Goal: Contribute content: Contribute content

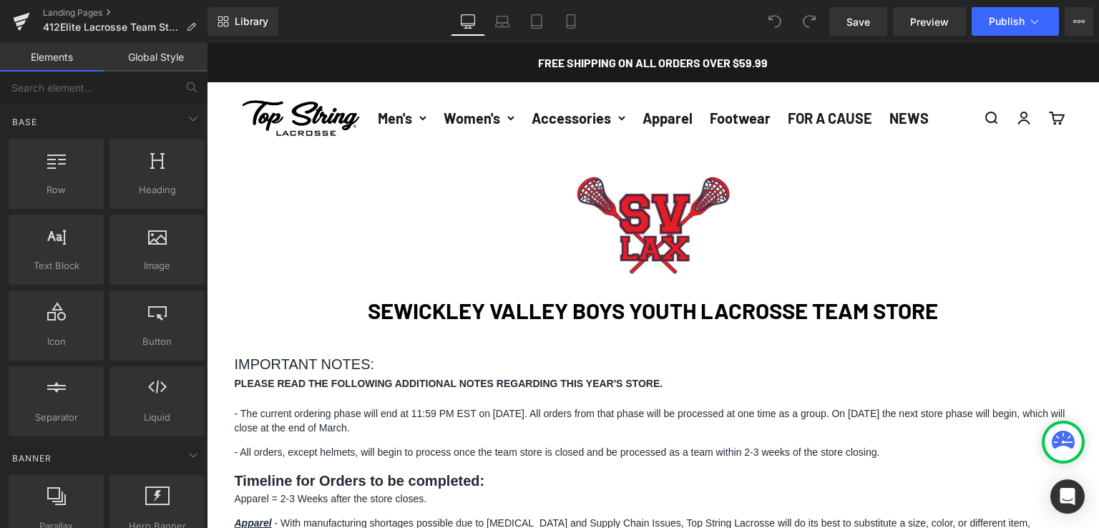
click at [519, 313] on strong "SEWICKLEY VALLEY BOYS YOUTH LACROSSE TEAM STORE" at bounding box center [653, 310] width 570 height 26
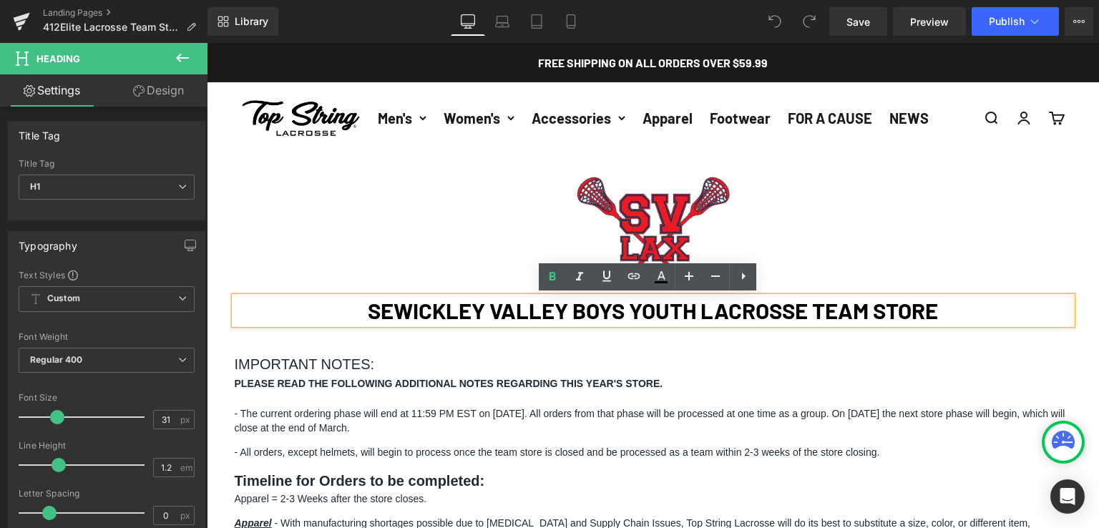
click at [613, 307] on strong "SEWICKLEY VALLEY BOYS YOUTH LACROSSE TEAM STORE" at bounding box center [653, 310] width 570 height 26
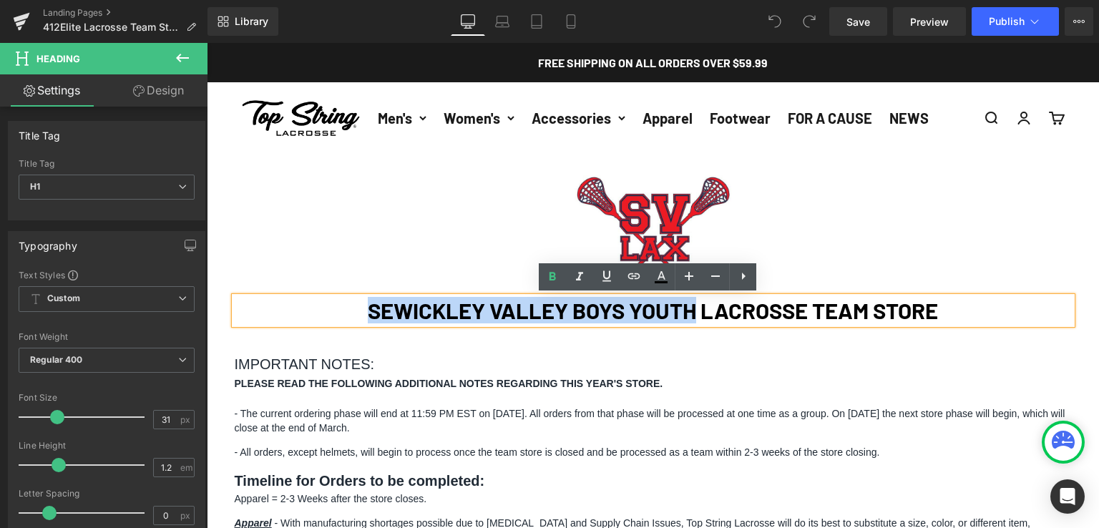
drag, startPoint x: 691, startPoint y: 311, endPoint x: 357, endPoint y: 320, distance: 333.6
click at [358, 313] on h1 "SEWICKLEY VALLEY BOYS YOUTH LACROSSE TEAM STORE" at bounding box center [653, 310] width 837 height 26
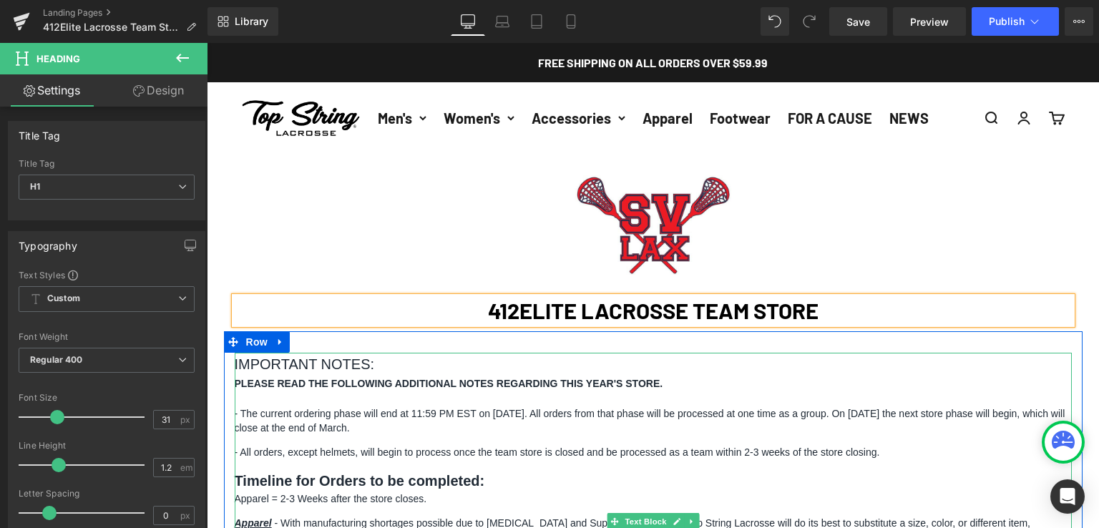
click at [487, 370] on h3 "IMPORTANT NOTES:" at bounding box center [653, 364] width 837 height 23
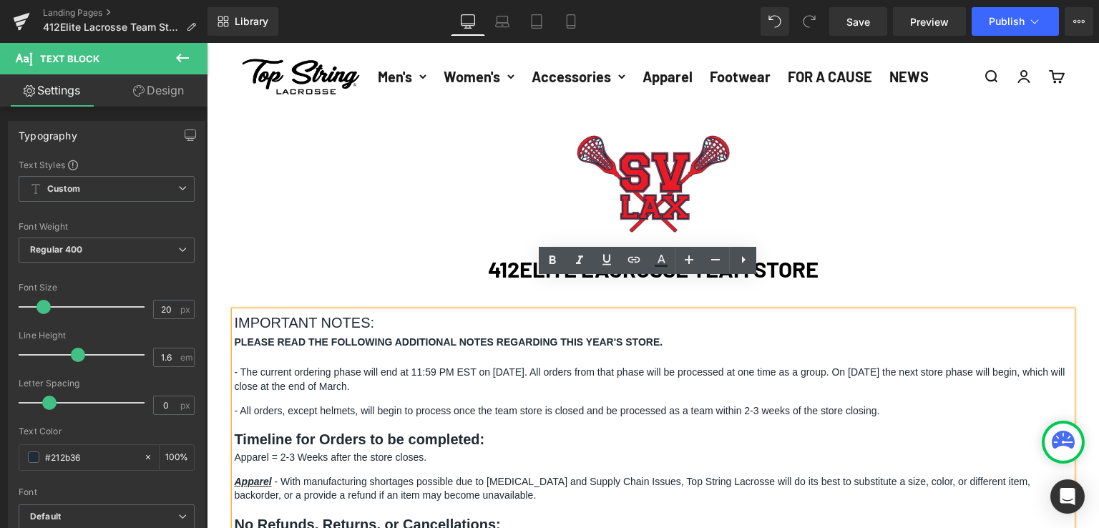
scroll to position [72, 0]
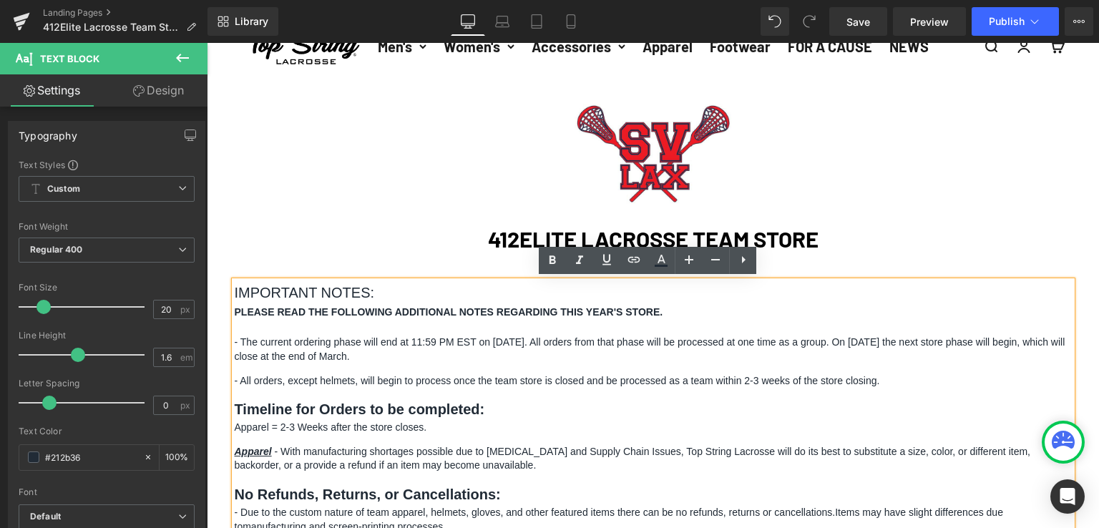
click at [504, 342] on p "- The current ordering phase will end at 11:59 PM EST on [DATE]. All orders fro…" at bounding box center [653, 350] width 837 height 28
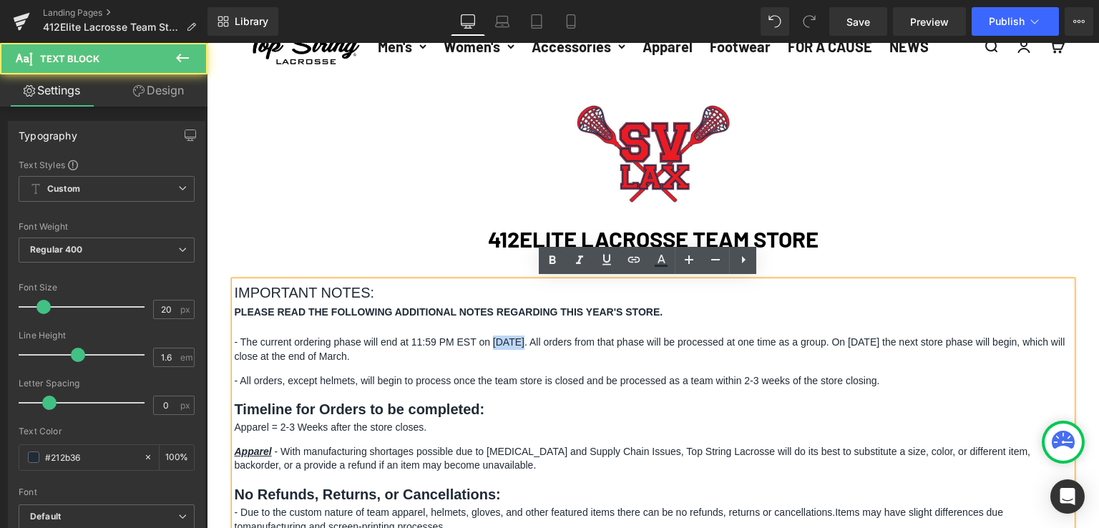
click at [504, 342] on p "- The current ordering phase will end at 11:59 PM EST on [DATE]. All orders fro…" at bounding box center [653, 350] width 837 height 28
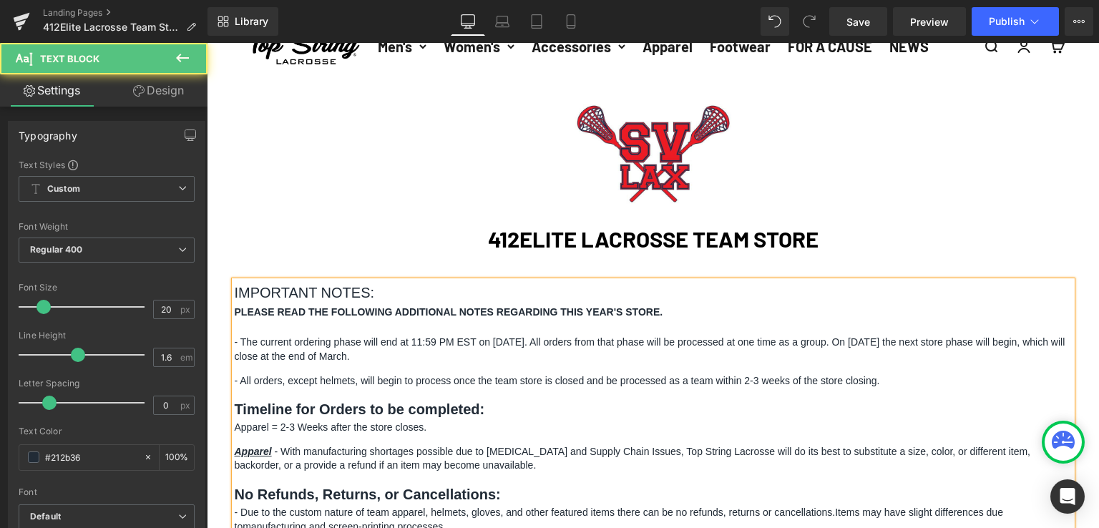
click at [547, 381] on span "- All orders, except helmets, will begin to process once the team store is clos…" at bounding box center [558, 380] width 646 height 11
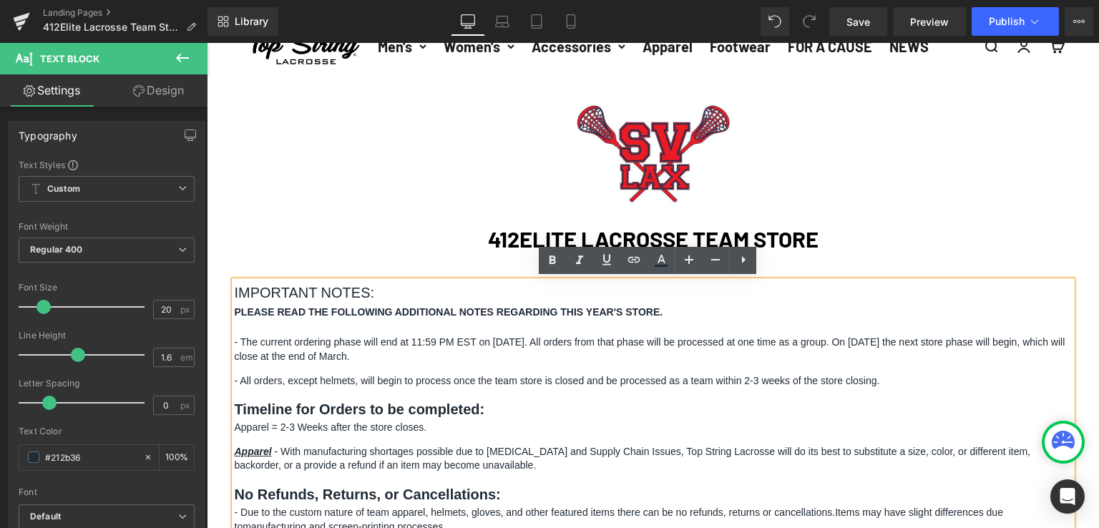
click at [686, 389] on div "IMPORTANT NOTES: PLEASE READ THE FOLLOWING ADDITIONAL NOTES REGARDING THIS YEAR…" at bounding box center [653, 450] width 837 height 338
click at [912, 341] on p "- The current ordering phase will end at 11:59 PM EST on [DATE]. All orders fro…" at bounding box center [653, 350] width 837 height 28
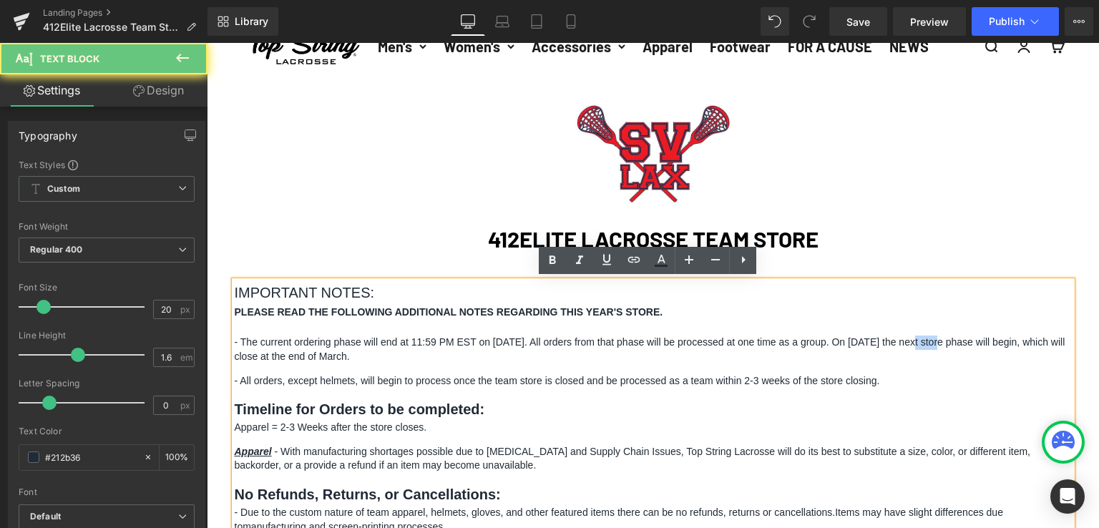
click at [912, 341] on p "- The current ordering phase will end at 11:59 PM EST on [DATE]. All orders fro…" at bounding box center [653, 350] width 837 height 28
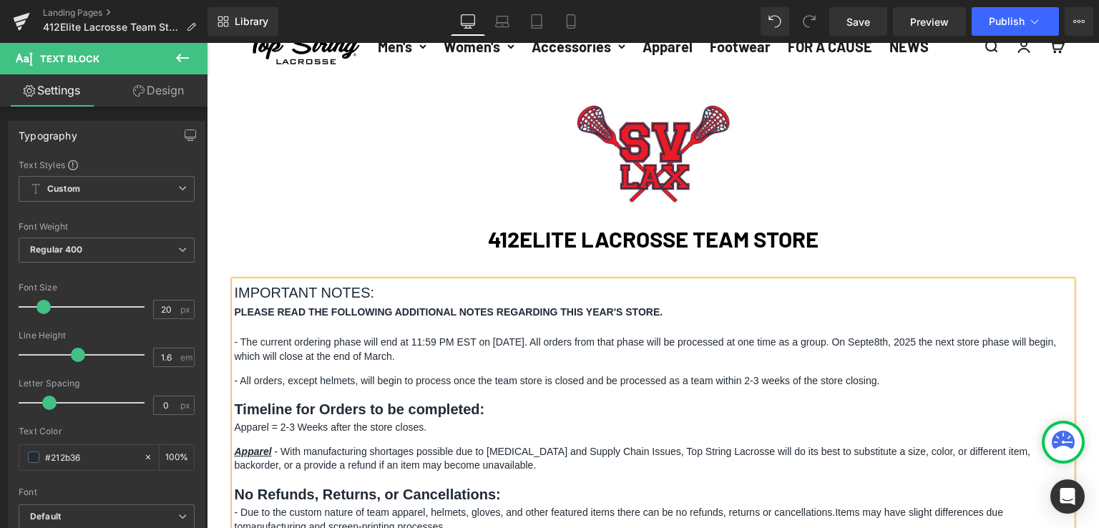
drag, startPoint x: 464, startPoint y: 359, endPoint x: 888, endPoint y: 336, distance: 425.0
click at [888, 336] on p "- The current ordering phase will end at 11:59 PM EST on [DATE]. All orders fro…" at bounding box center [653, 350] width 837 height 28
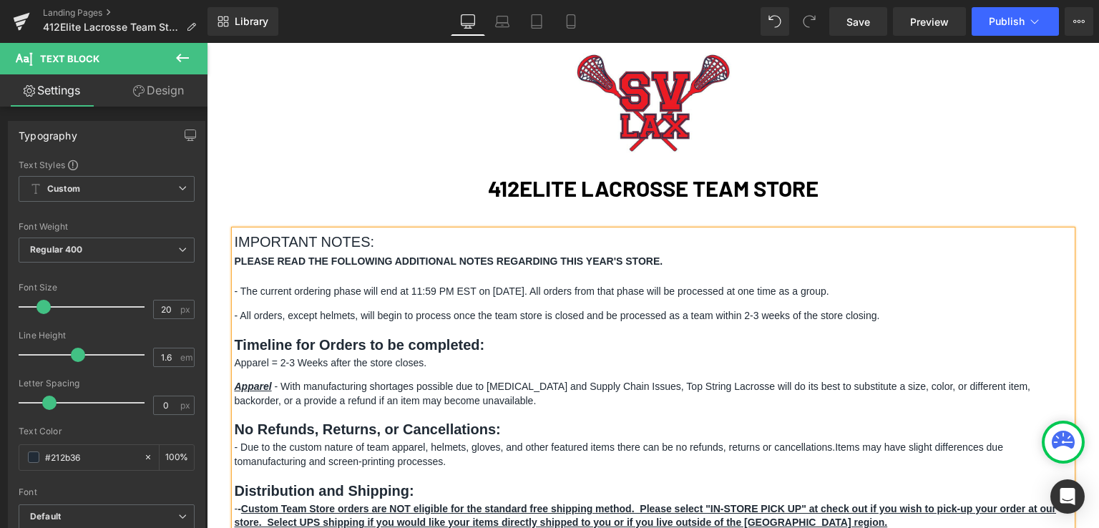
scroll to position [143, 0]
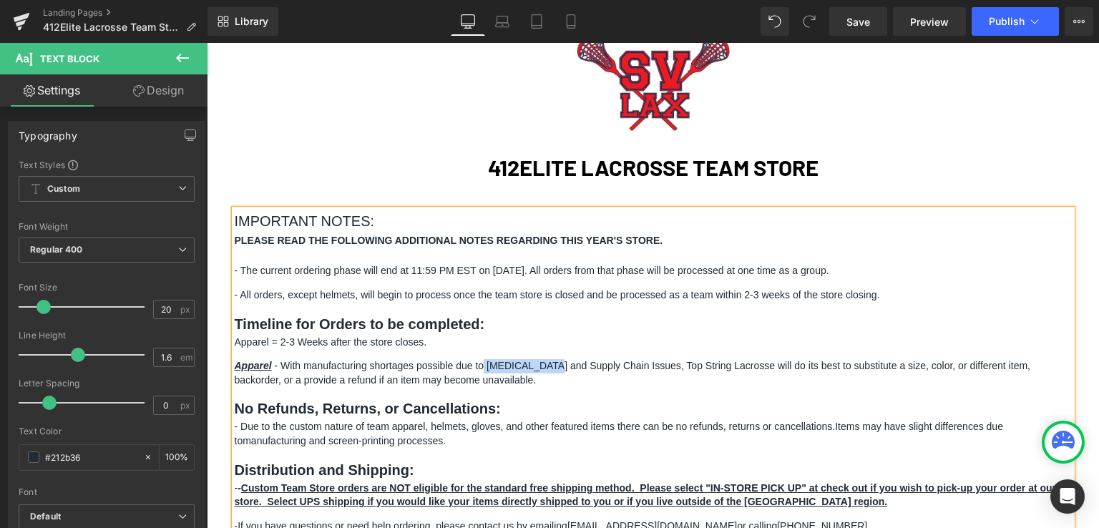
drag, startPoint x: 481, startPoint y: 367, endPoint x: 550, endPoint y: 360, distance: 69.1
click at [550, 360] on p "Apparel - With manufacturing shortages possible due to [MEDICAL_DATA] and Suppl…" at bounding box center [653, 373] width 837 height 28
click at [621, 421] on span "- Due to the custom nature of team apparel, helmets, gloves, and other featured…" at bounding box center [535, 426] width 601 height 11
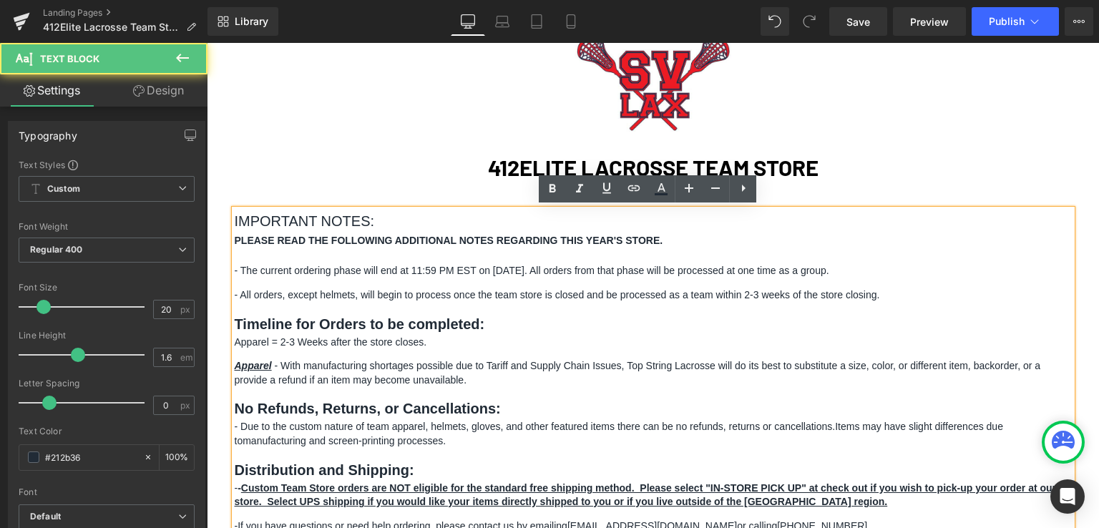
click at [641, 380] on p "Apparel - With manufacturing shortages possible due to Tariff and Supply Chain …" at bounding box center [653, 373] width 837 height 28
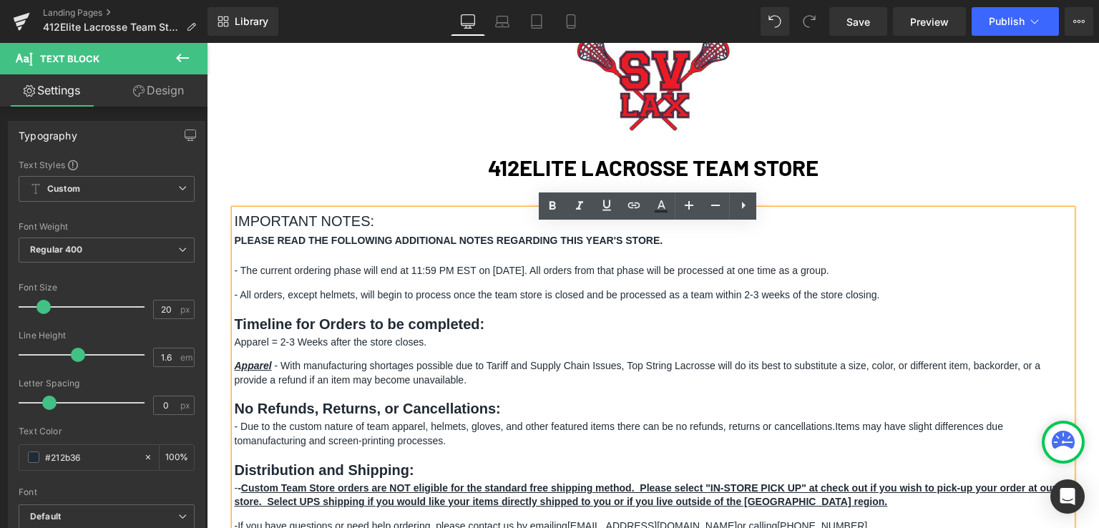
scroll to position [72, 0]
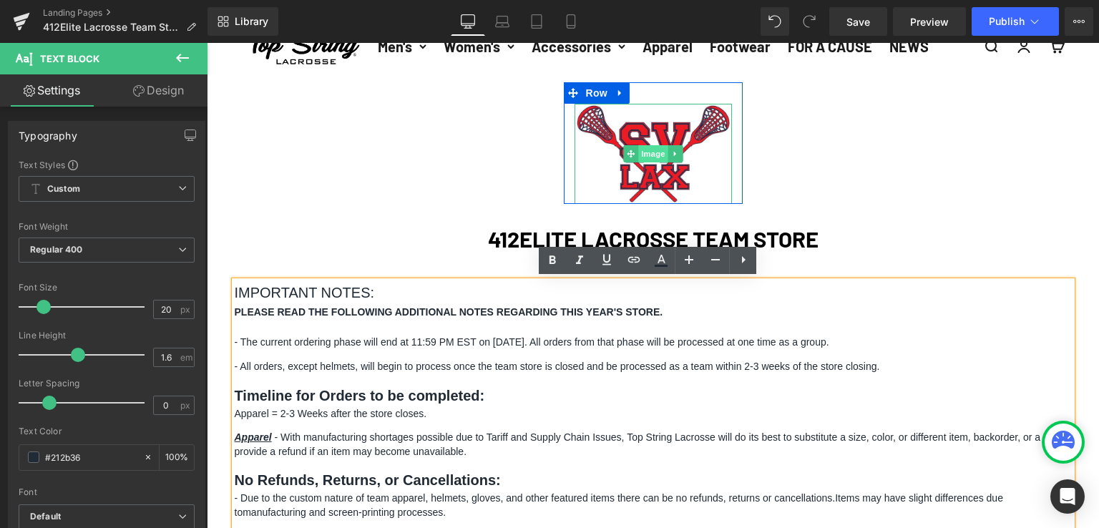
drag, startPoint x: 627, startPoint y: 155, endPoint x: 634, endPoint y: 161, distance: 9.2
click at [627, 155] on icon at bounding box center [631, 154] width 8 height 8
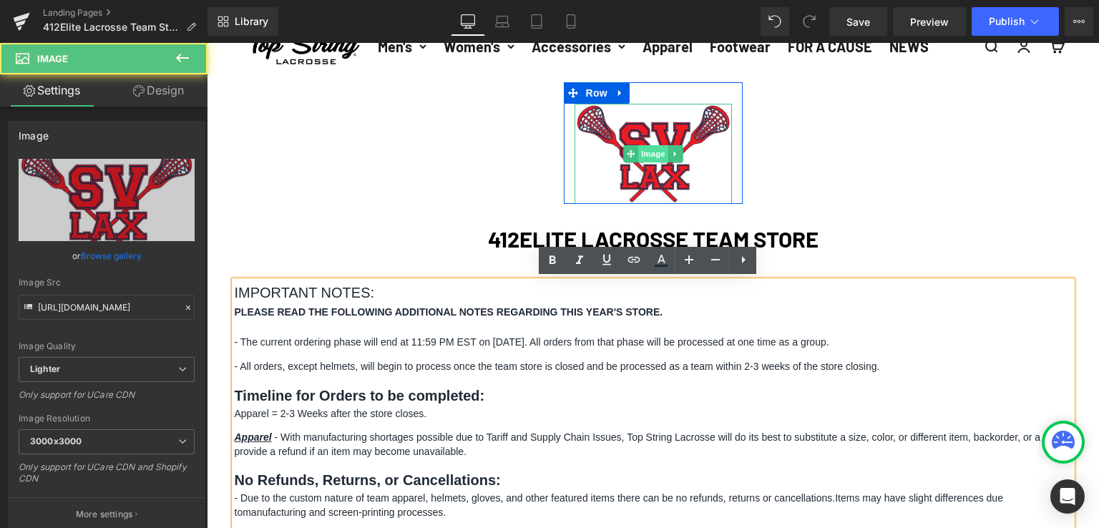
click at [649, 158] on span "Image" at bounding box center [653, 153] width 30 height 17
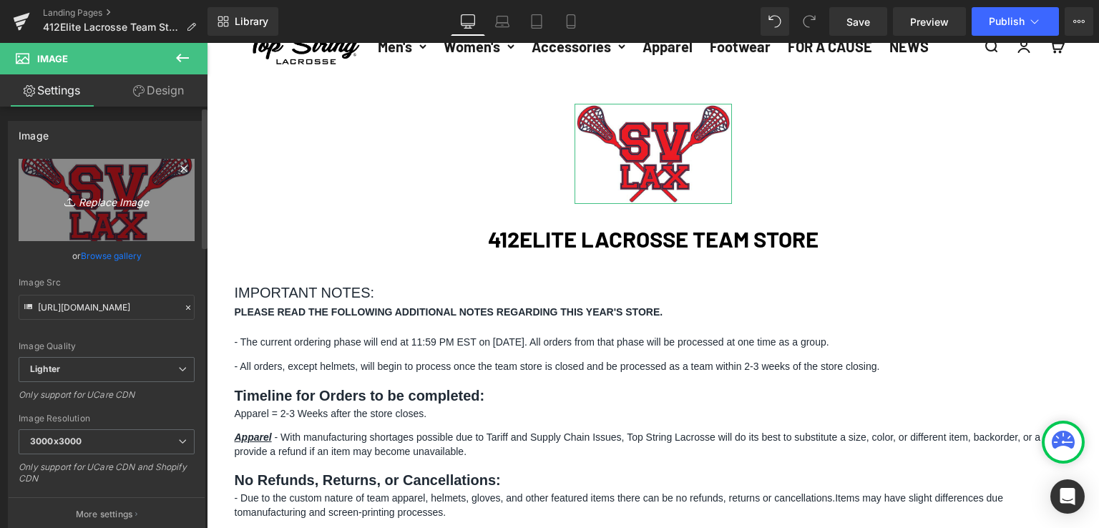
click at [106, 200] on icon "Replace Image" at bounding box center [106, 200] width 115 height 18
type input "C:\fakepath\412 Elite - Top String Lacrosse.jpg"
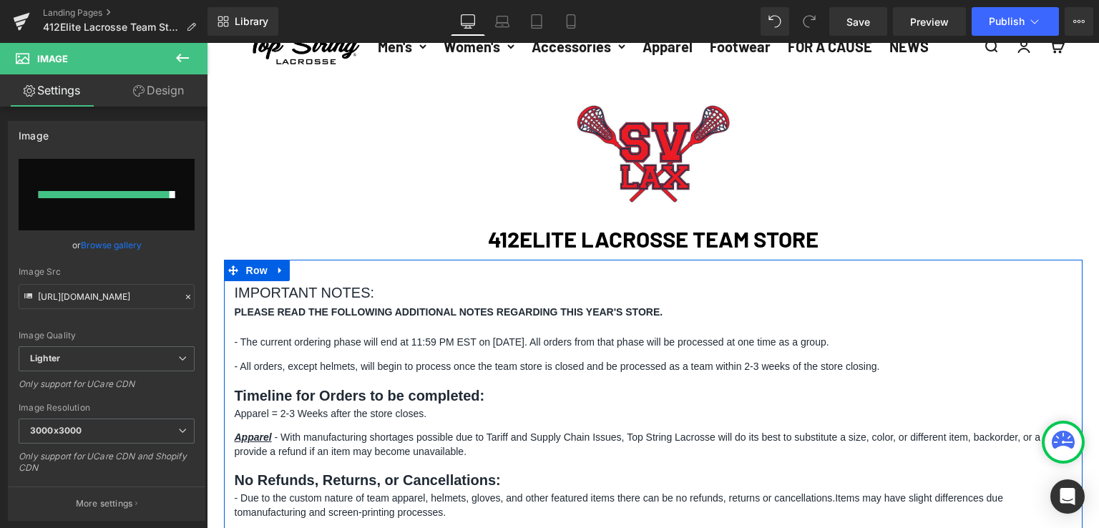
type input "[URL][DOMAIN_NAME]"
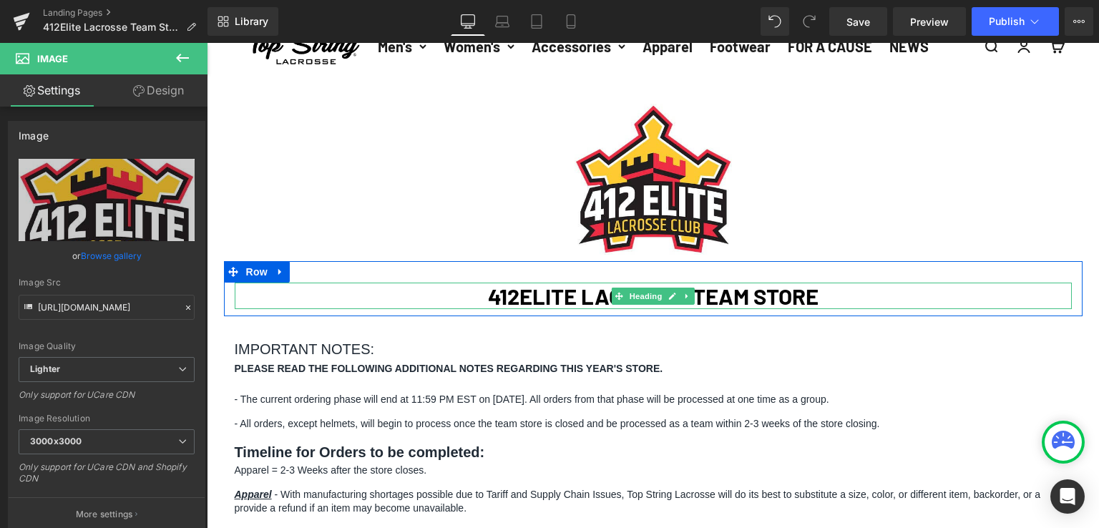
click at [513, 301] on strong "412ELITE LACROSSE TEAM STORE" at bounding box center [653, 296] width 331 height 26
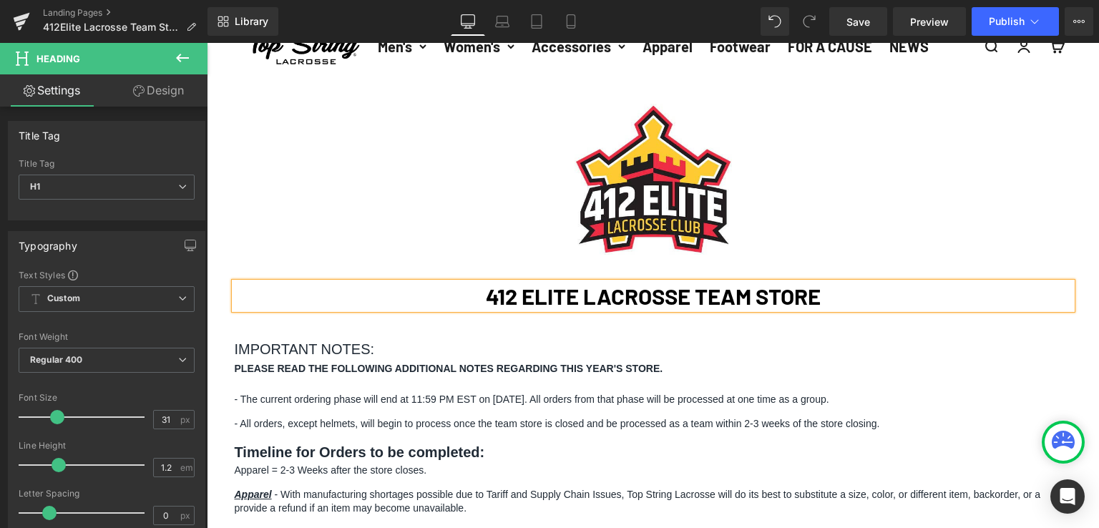
click at [979, 233] on div "Image Row 412 ELITE LACROSSE TEAM STORE Heading Row IMPORTANT NOTES: PLEASE REA…" at bounding box center [653, 535] width 892 height 907
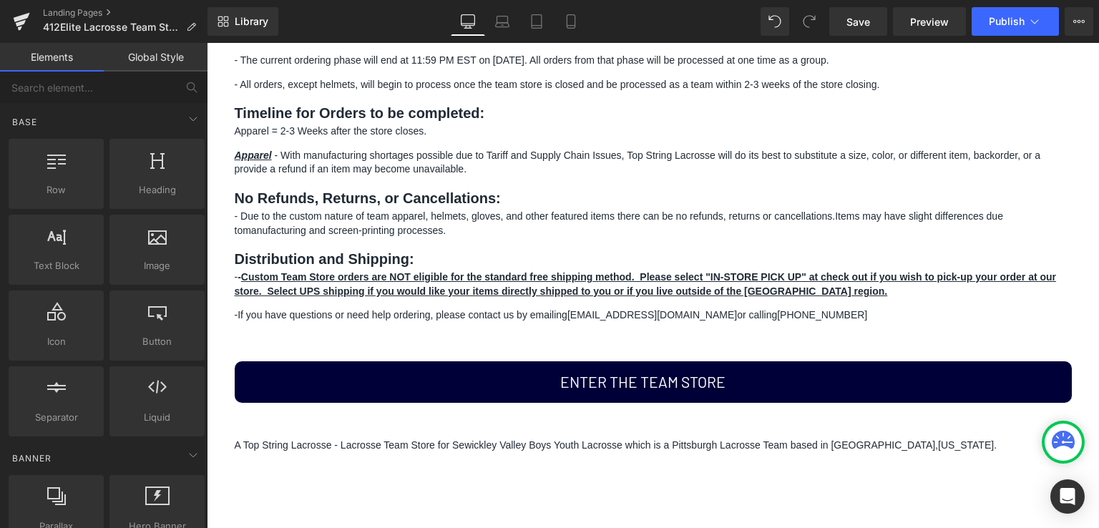
scroll to position [501, 0]
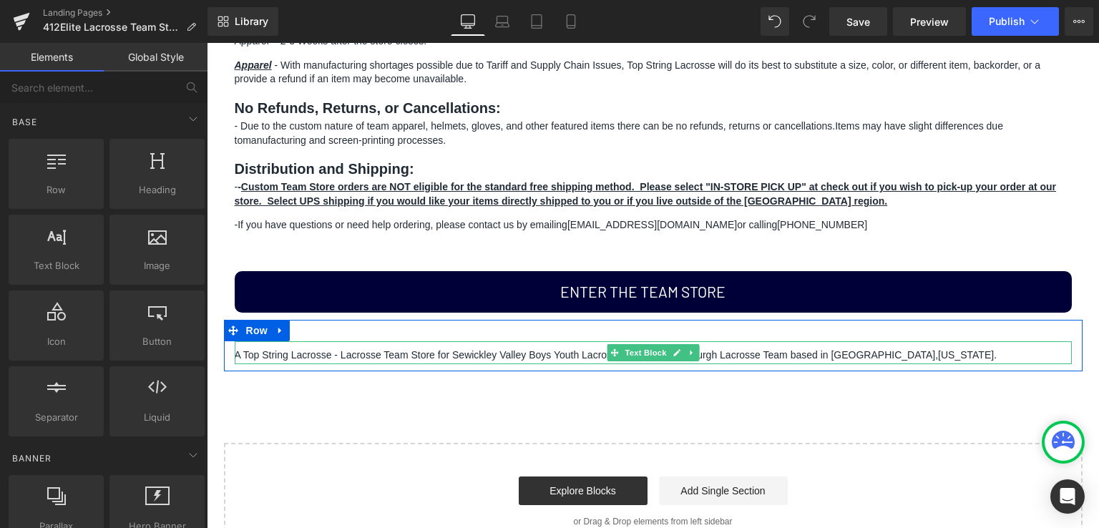
click at [371, 356] on span "A Top String Lacrosse - Lacrosse Team Store for Sewickley Valley Boys Youth Lac…" at bounding box center [587, 354] width 704 height 11
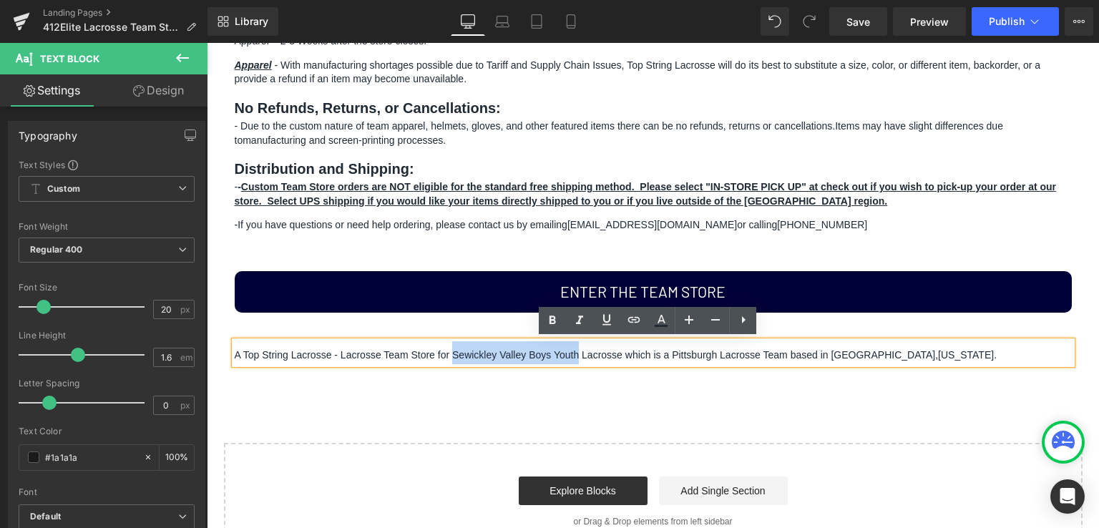
drag, startPoint x: 441, startPoint y: 353, endPoint x: 561, endPoint y: 355, distance: 120.2
click at [561, 355] on span "A Top String Lacrosse - Lacrosse Team Store for Sewickley Valley Boys Youth Lac…" at bounding box center [587, 354] width 704 height 11
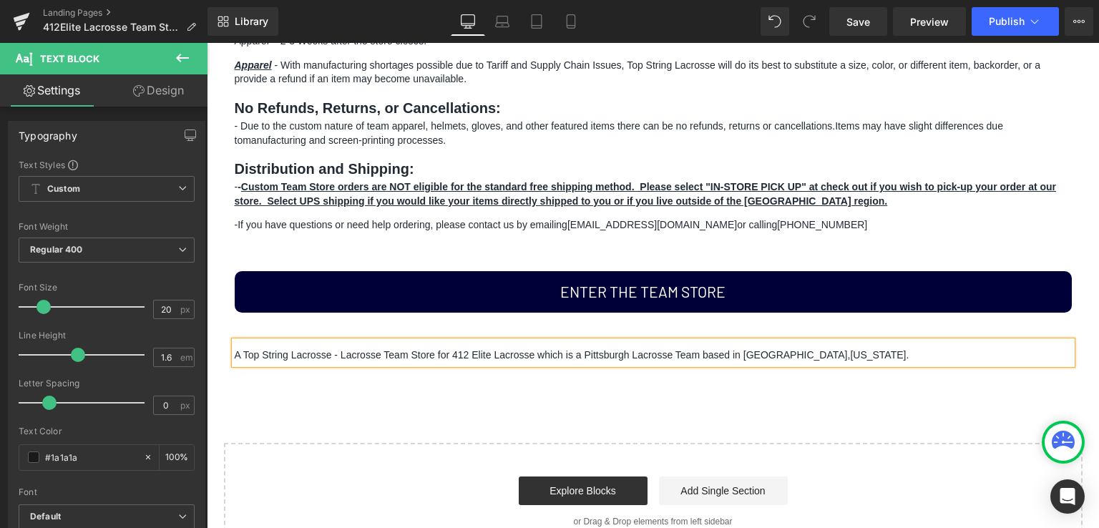
click at [470, 298] on link "ENTER THE TEAM STORE" at bounding box center [653, 292] width 837 height 42
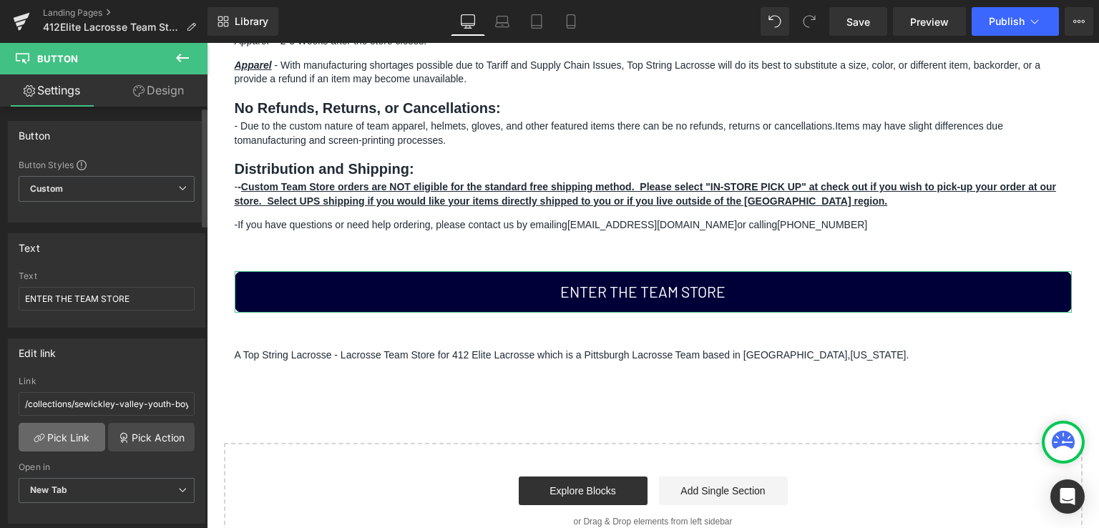
click at [65, 437] on link "Pick Link" at bounding box center [62, 437] width 87 height 29
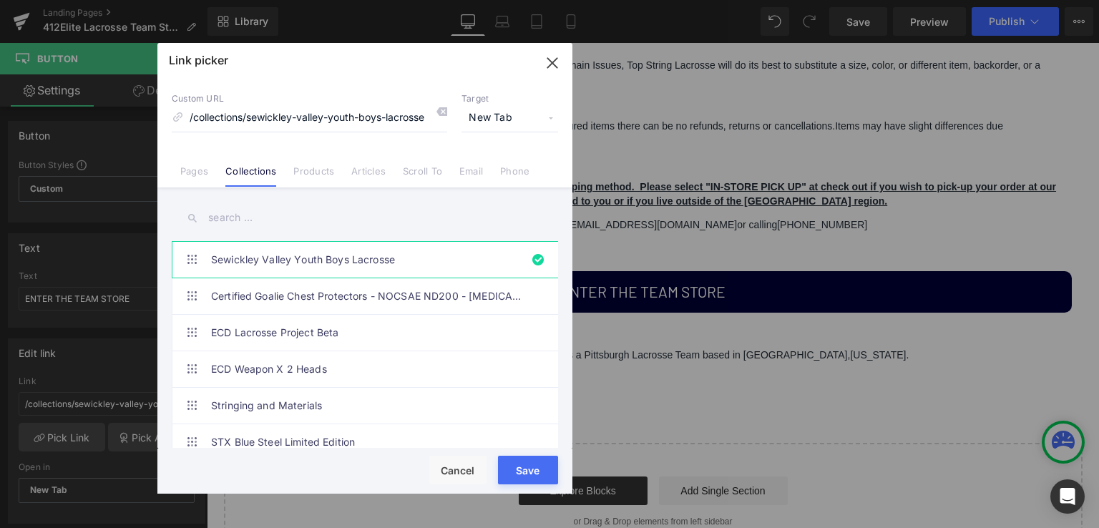
click at [292, 211] on input "text" at bounding box center [365, 218] width 386 height 32
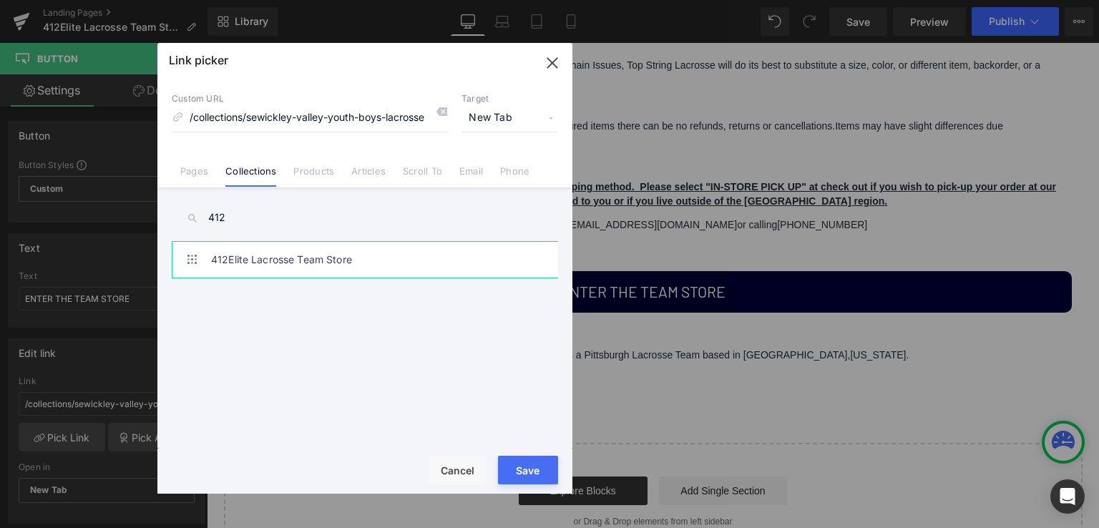
type input "412"
click at [301, 258] on link "412Elite Lacrosse Team Store" at bounding box center [368, 260] width 315 height 36
type input "/collections/412elite-lacrosse-team-store"
drag, startPoint x: 522, startPoint y: 462, endPoint x: 313, endPoint y: 415, distance: 213.5
click at [522, 462] on button "Save" at bounding box center [528, 470] width 60 height 29
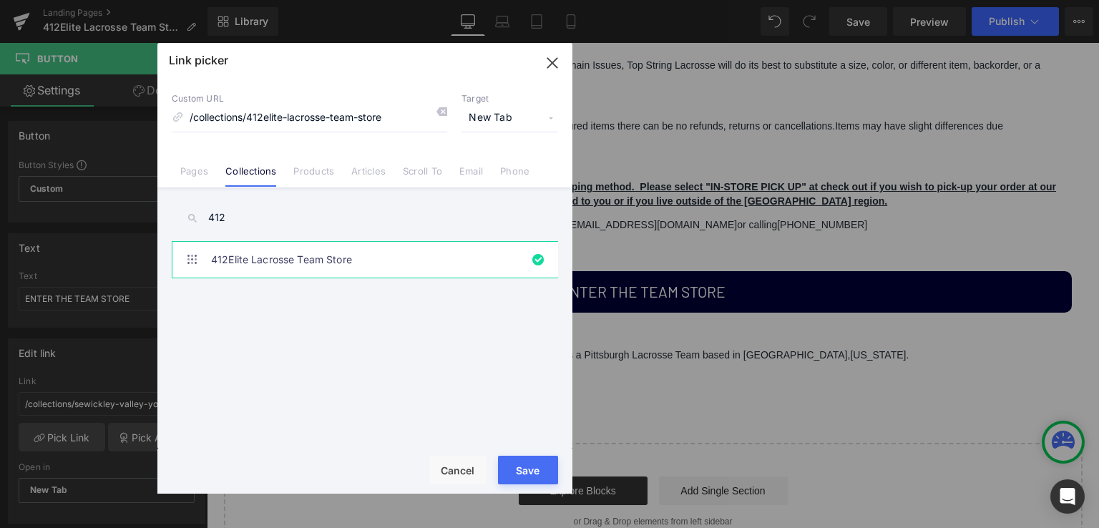
type input "/collections/412elite-lacrosse-team-store"
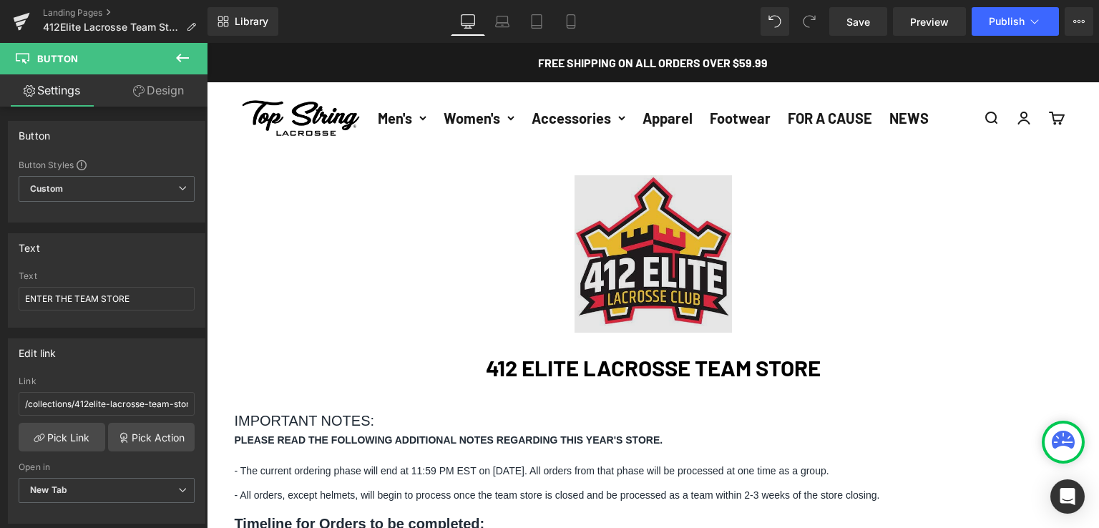
click at [610, 243] on img at bounding box center [653, 253] width 157 height 157
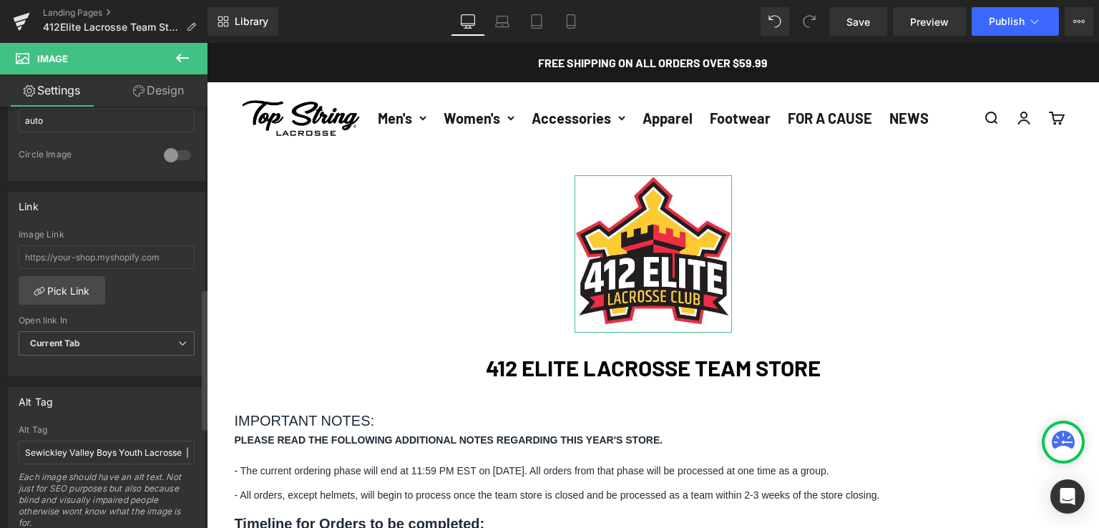
scroll to position [573, 0]
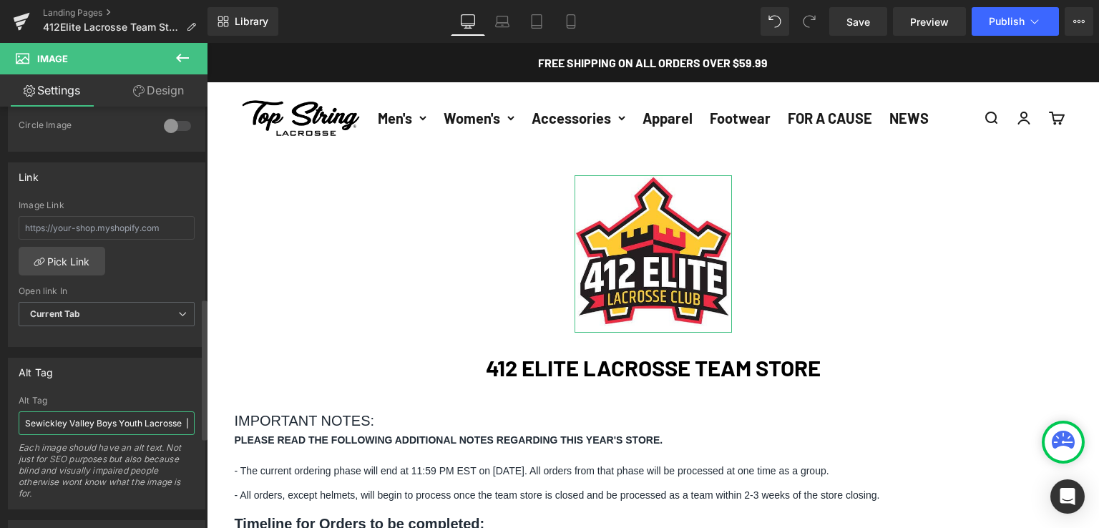
click at [84, 423] on input "Sewickley Valley Boys Youth Lacrosse | Top String Lacrosse" at bounding box center [107, 423] width 176 height 24
drag, startPoint x: 180, startPoint y: 419, endPoint x: 0, endPoint y: 404, distance: 181.0
click at [0, 404] on div "Alt Tag Sewickley Valley Boys Youth Lacrosse | Top String Lacrosse Alt Tag Sewi…" at bounding box center [107, 428] width 214 height 162
type input "412 Elite | Top String Lacrosse"
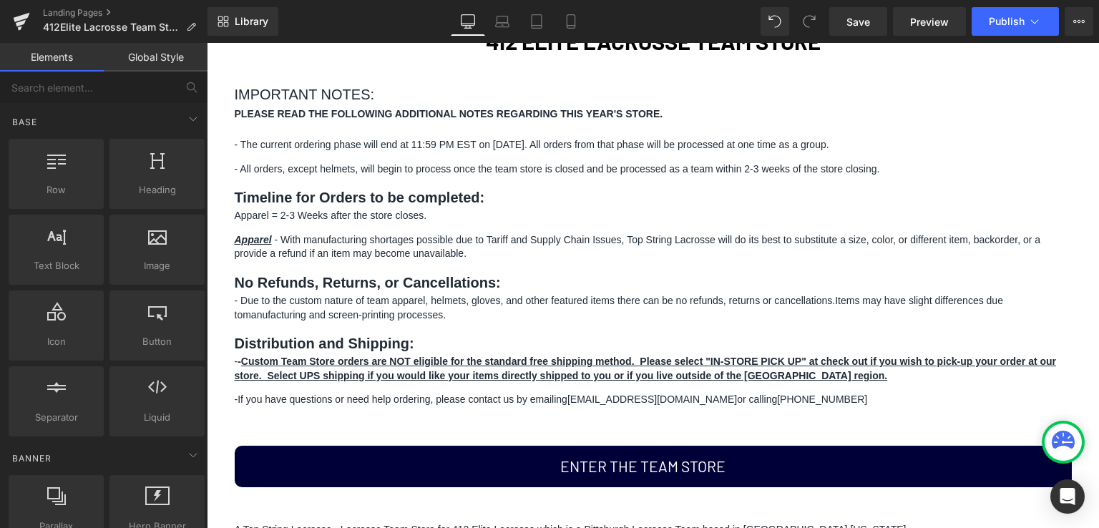
scroll to position [429, 0]
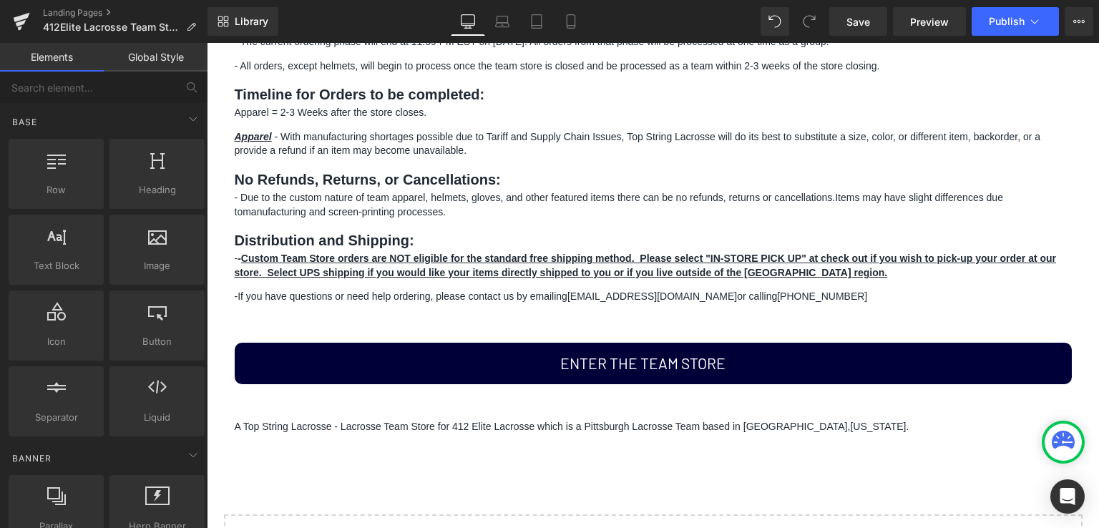
click at [409, 361] on link "ENTER THE TEAM STORE" at bounding box center [653, 364] width 837 height 42
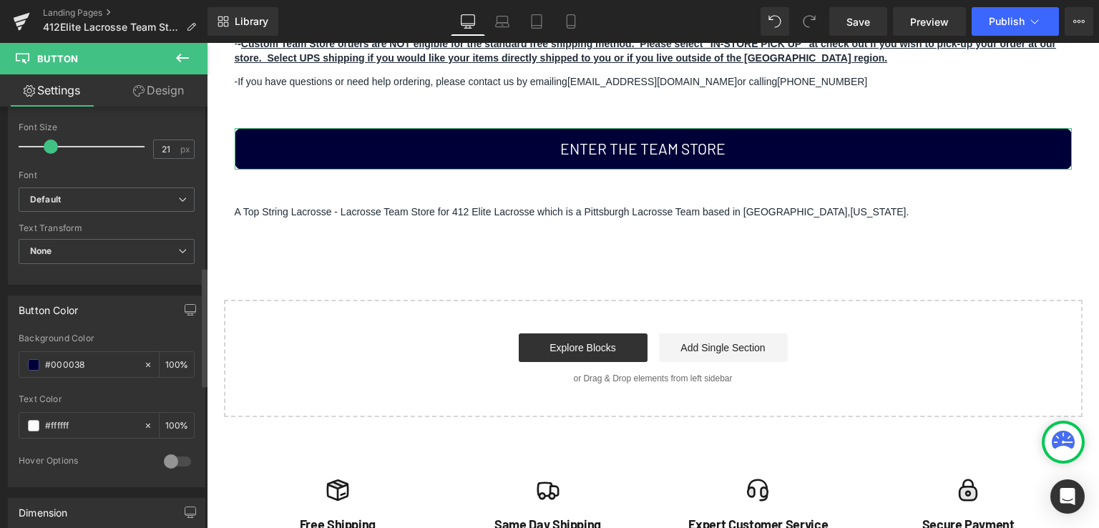
scroll to position [573, 0]
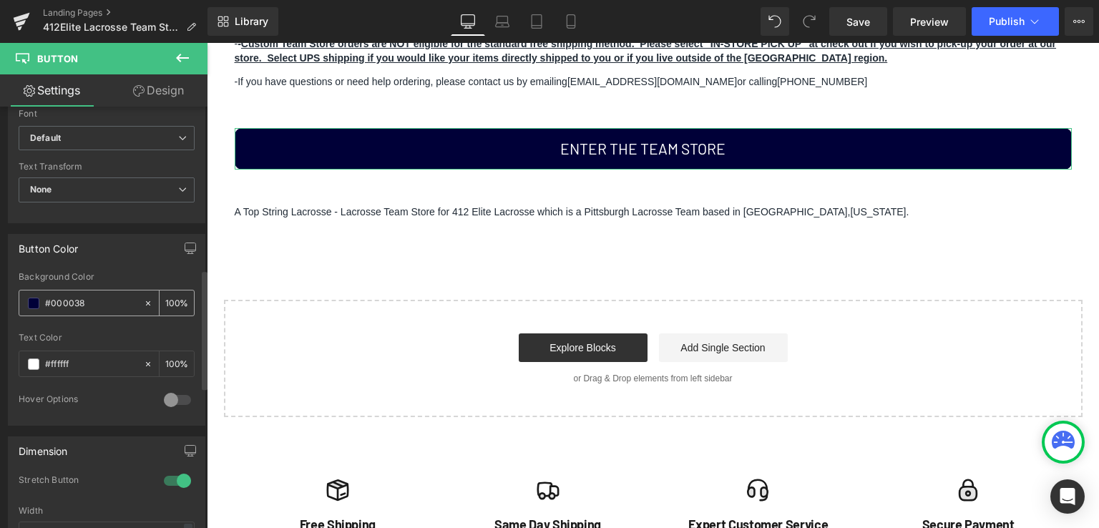
click at [31, 303] on span at bounding box center [33, 303] width 11 height 11
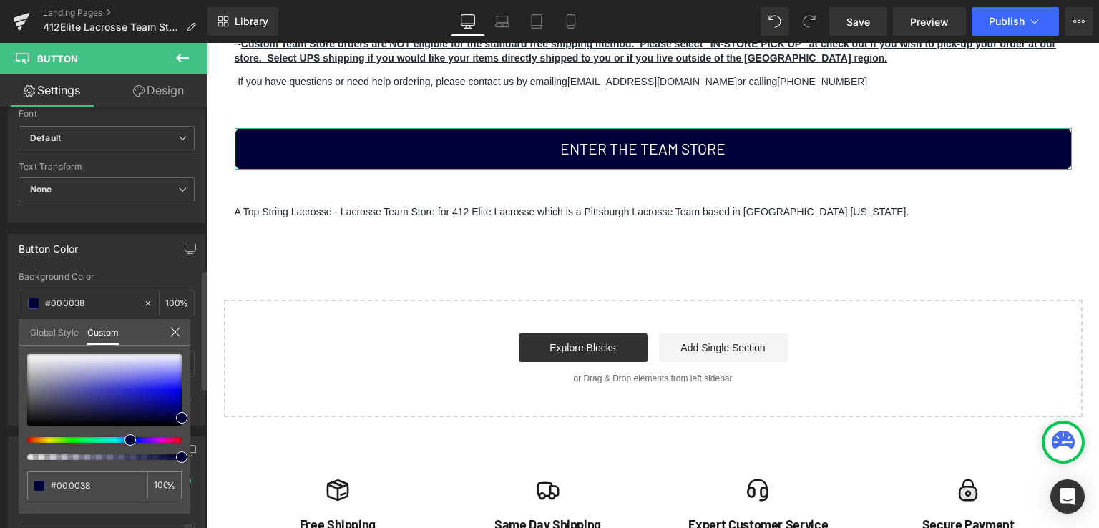
type input "#381500"
click at [21, 442] on div at bounding box center [98, 440] width 155 height 6
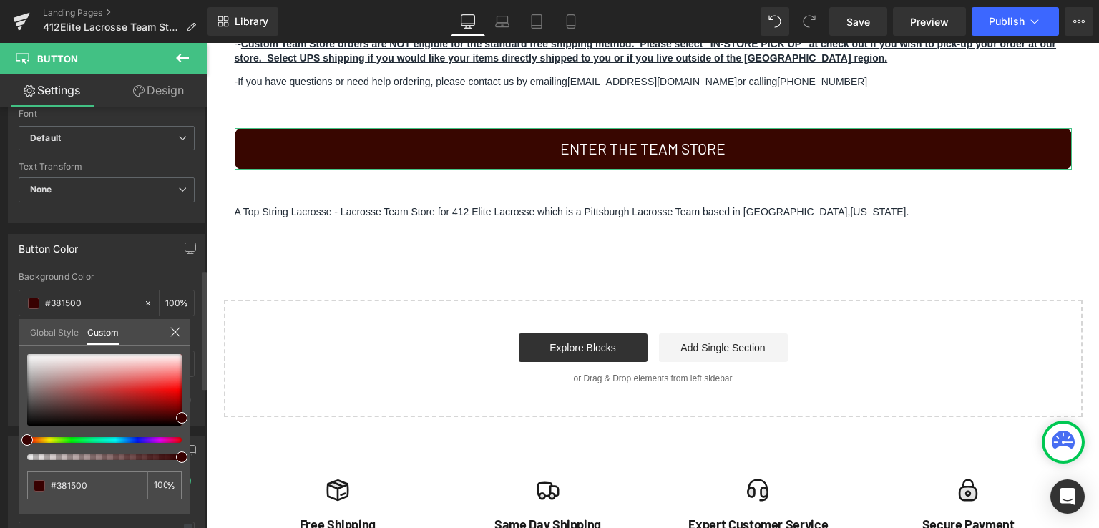
type input "#380600"
type input "#591b1b"
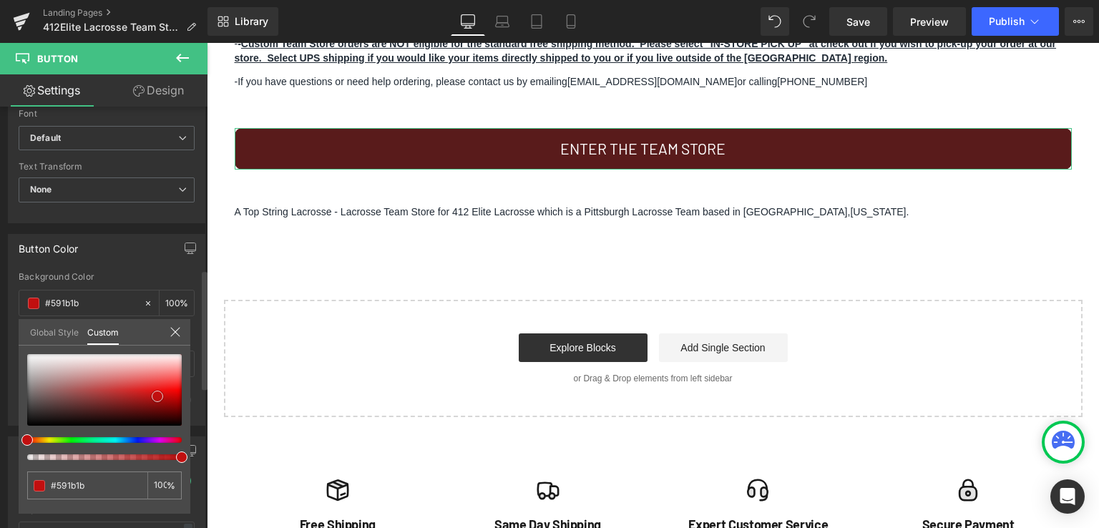
type input "#b91212"
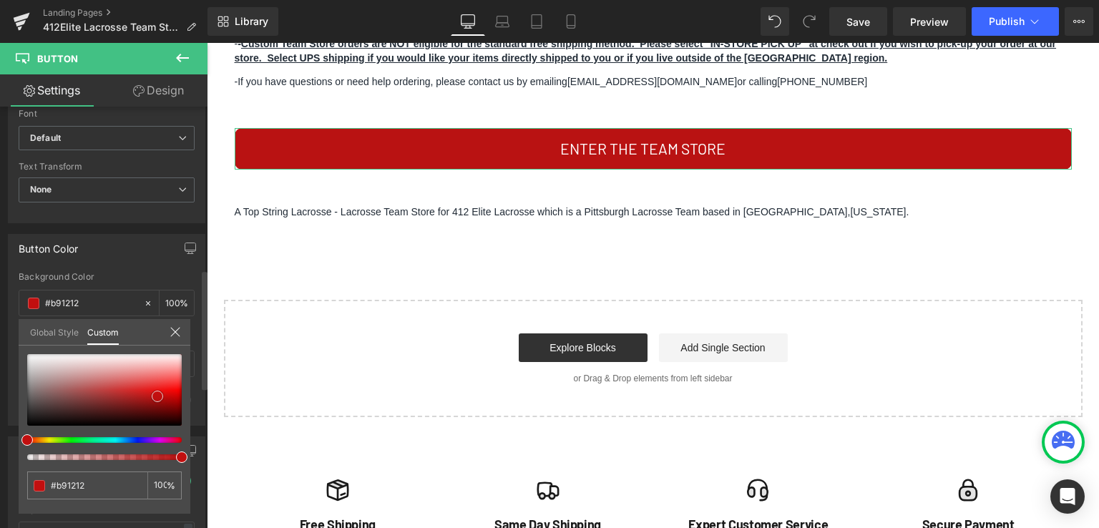
type input "#f40a0a"
type input "#f71616"
type input "#fa1919"
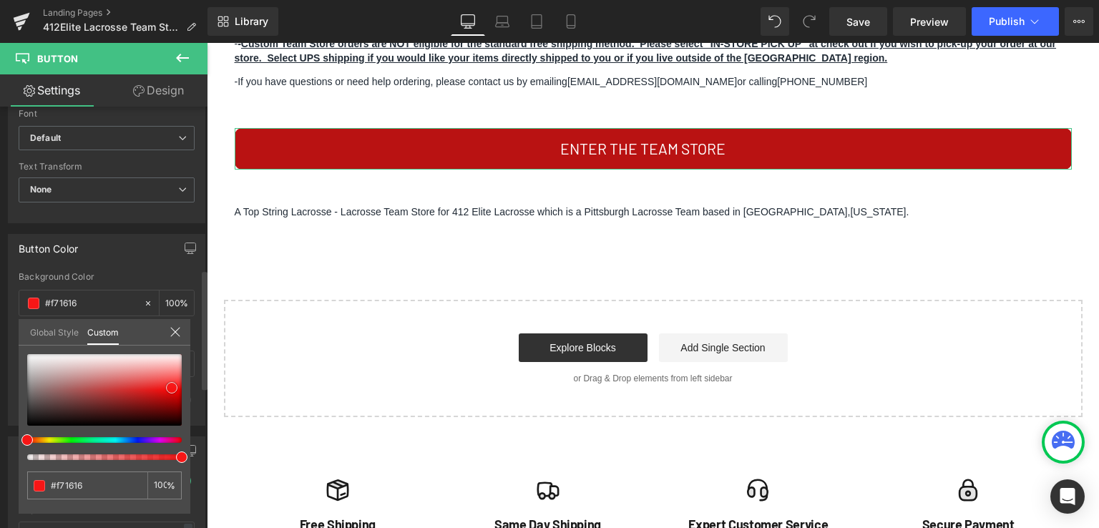
type input "#fa1919"
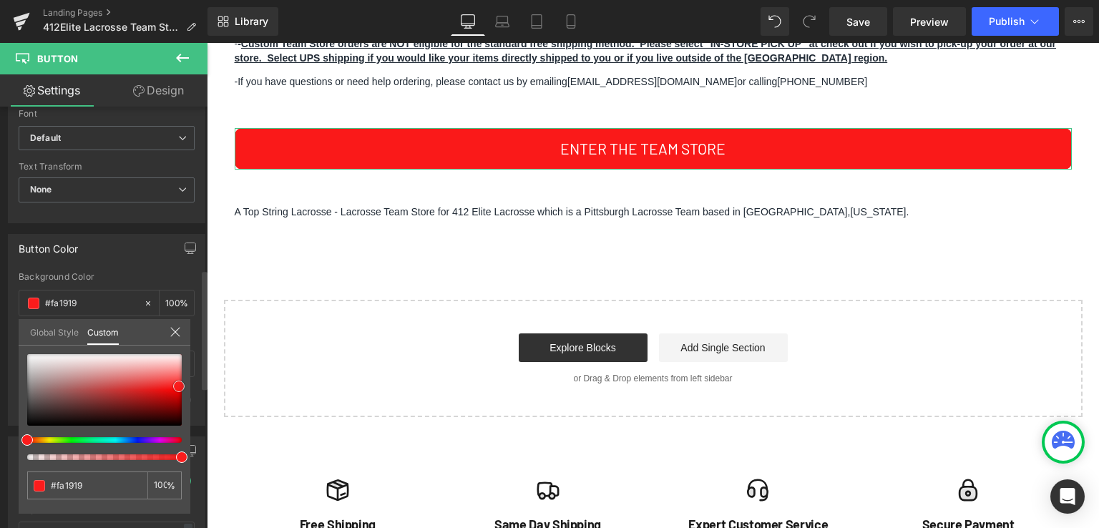
type input "#fb1c1c"
type input "#fb1717"
drag, startPoint x: 157, startPoint y: 396, endPoint x: 178, endPoint y: 386, distance: 22.7
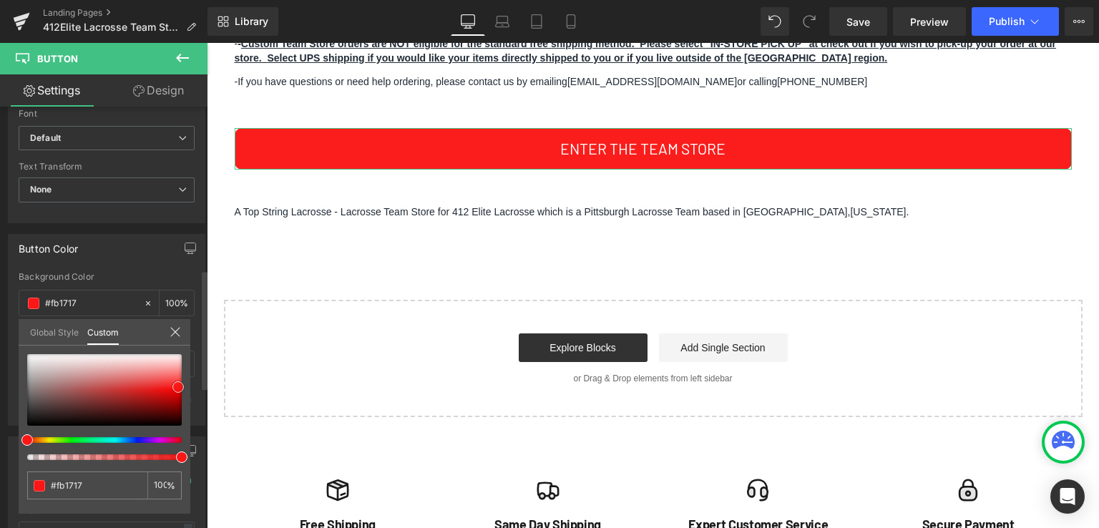
click at [178, 386] on div at bounding box center [104, 390] width 155 height 72
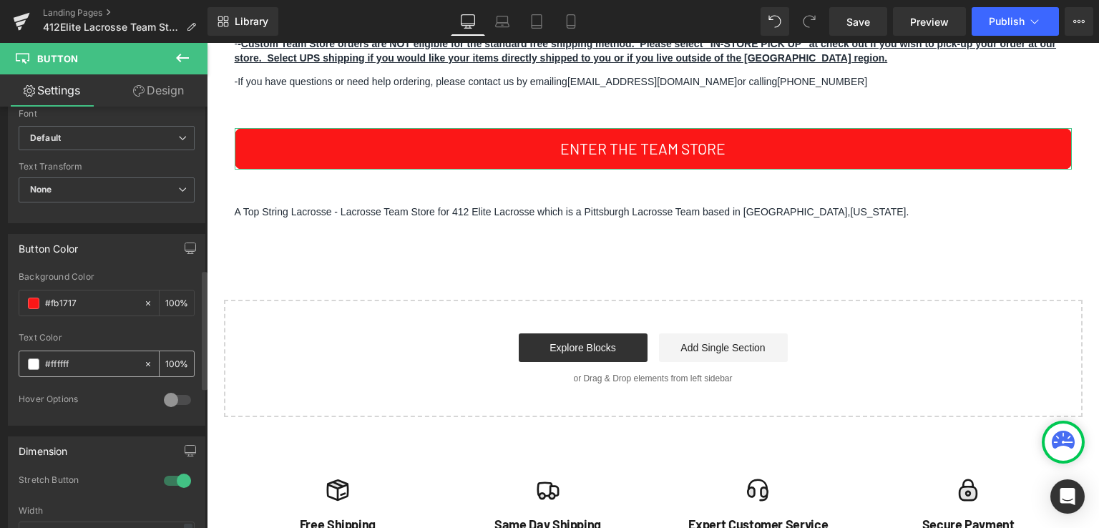
click at [28, 361] on span at bounding box center [33, 364] width 11 height 11
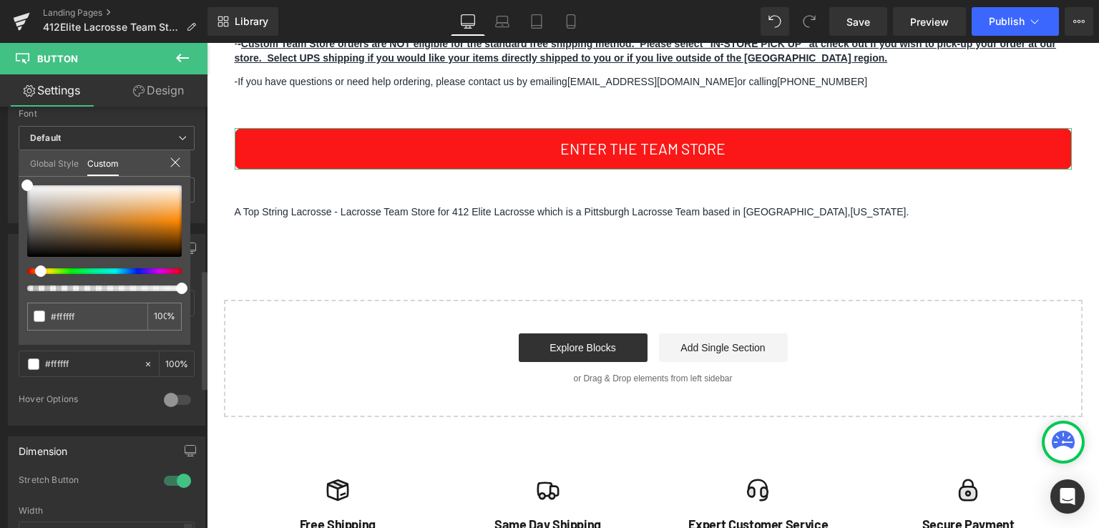
click at [35, 276] on div at bounding box center [104, 238] width 155 height 106
type input "#f98500"
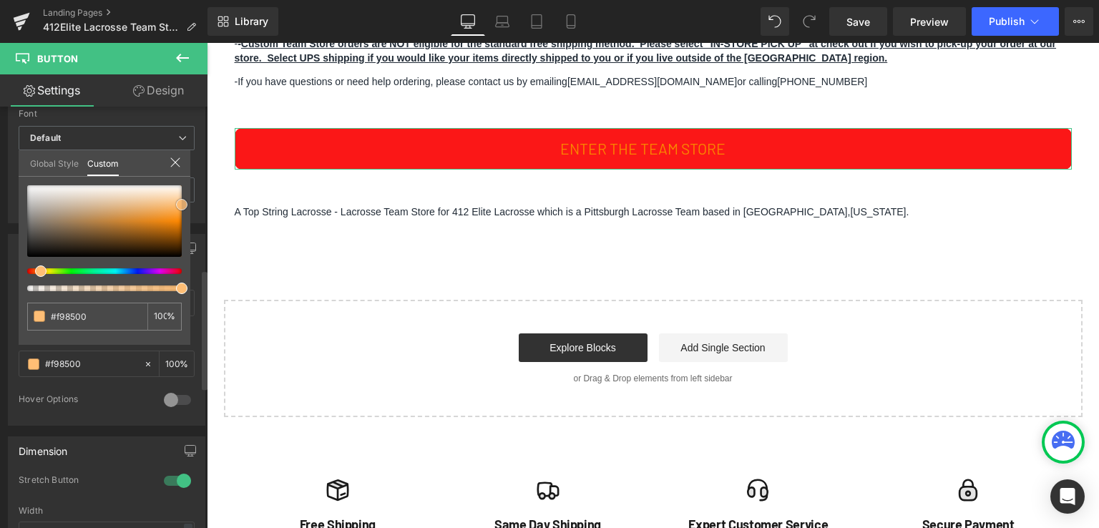
type input "#ffb96b"
type input "#ffc584"
type input "#ffc889"
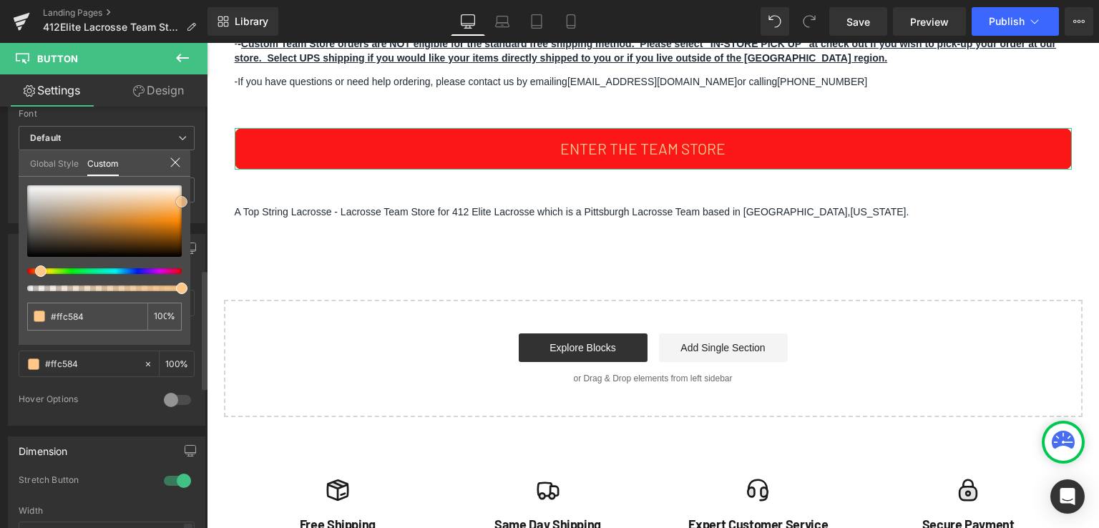
type input "#ffc889"
type input "#ffca8e"
type input "#ffc889"
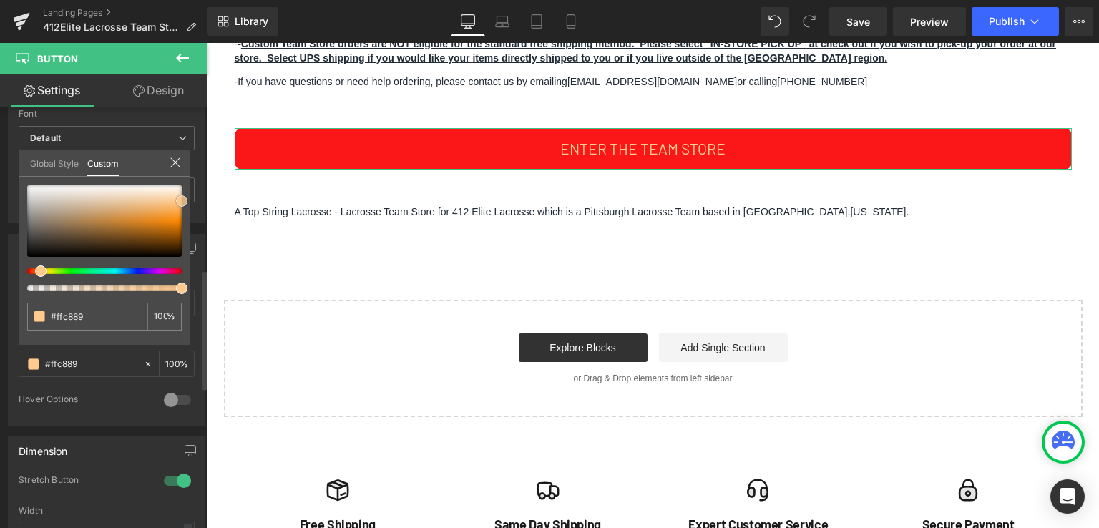
type input "#ff961e"
drag, startPoint x: 190, startPoint y: 204, endPoint x: 199, endPoint y: 218, distance: 16.7
click at [199, 223] on div "Button Color rgba(251, 23, 23, 1) Background Color #fb1717 100 % rgba(255, 150,…" at bounding box center [107, 324] width 214 height 203
type input "#ff8f0f"
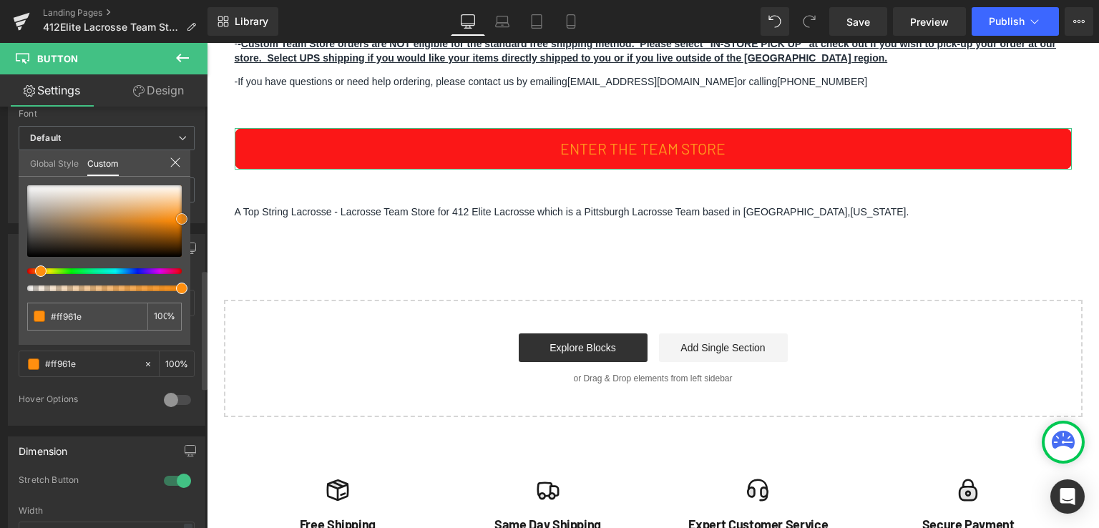
type input "#ff8f0f"
type input "#ffc30f"
type input "#ffdf0f"
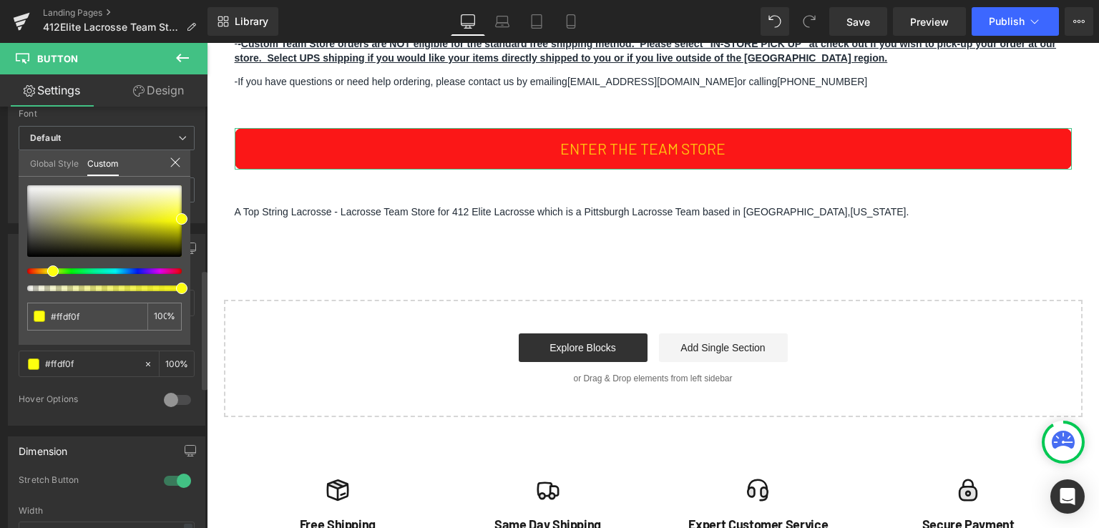
type input "#fff30f"
type input "#efff0f"
type input "#ebff0f"
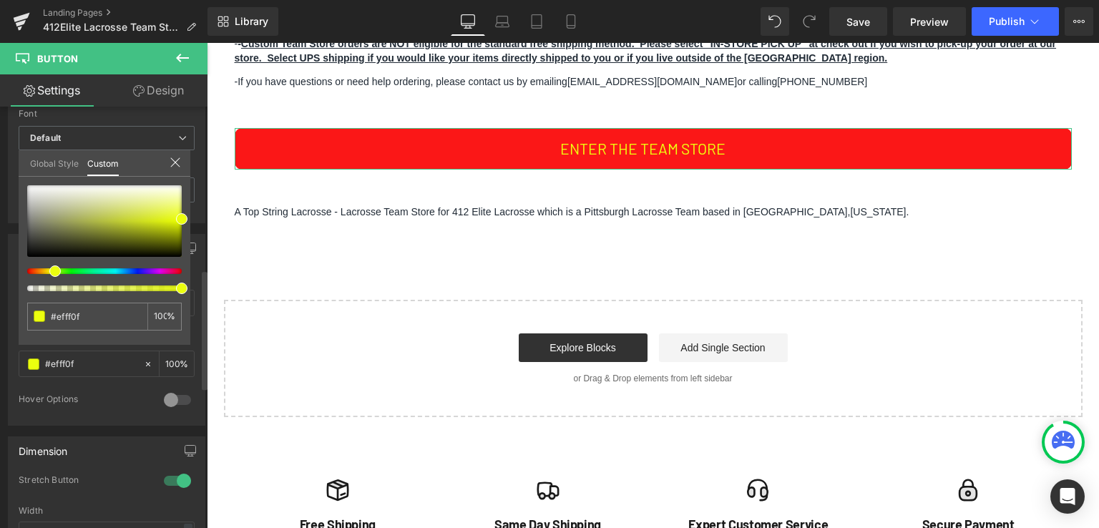
type input "#ebff0f"
type input "#e3ff0f"
click at [50, 268] on div at bounding box center [98, 271] width 155 height 6
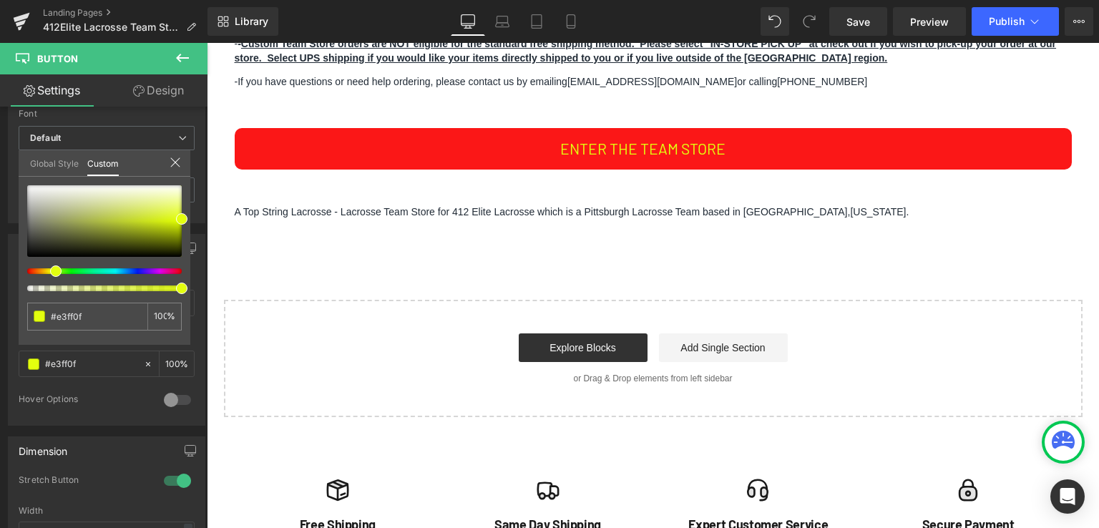
click at [840, 104] on body "Skip to content FREE SHIPPING ON ALL ORDERS OVER $59.99 Menu Search Men's HEADS…" at bounding box center [653, 251] width 892 height 1705
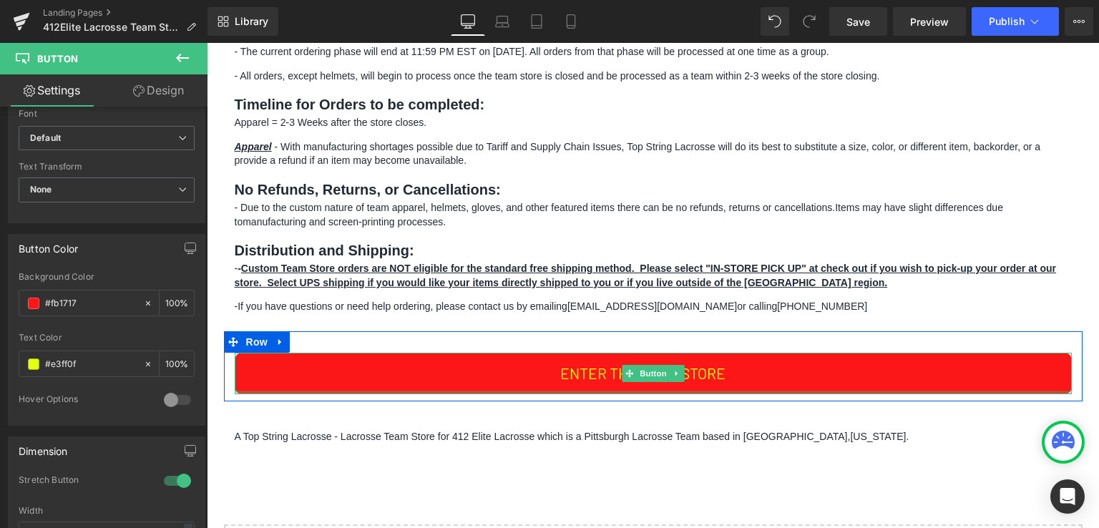
scroll to position [429, 0]
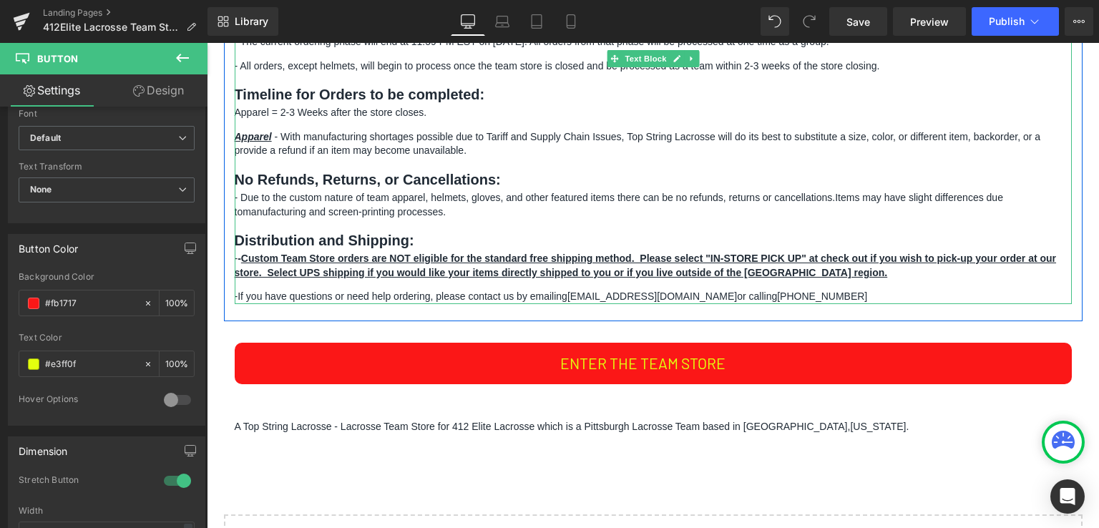
click at [970, 210] on p "​ - Due to the custom nature of team apparel, helmets, gloves, and other featur…" at bounding box center [653, 205] width 837 height 28
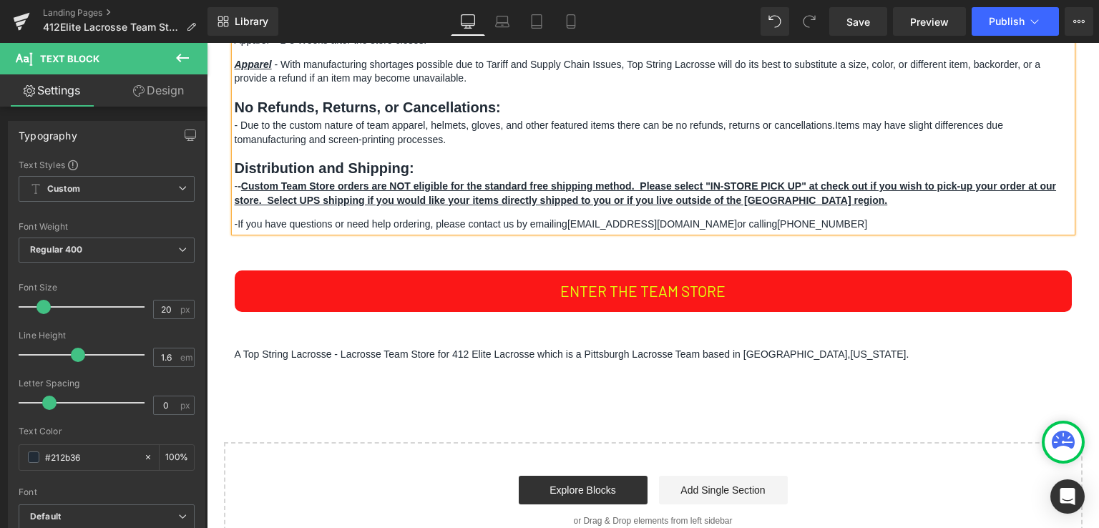
scroll to position [573, 0]
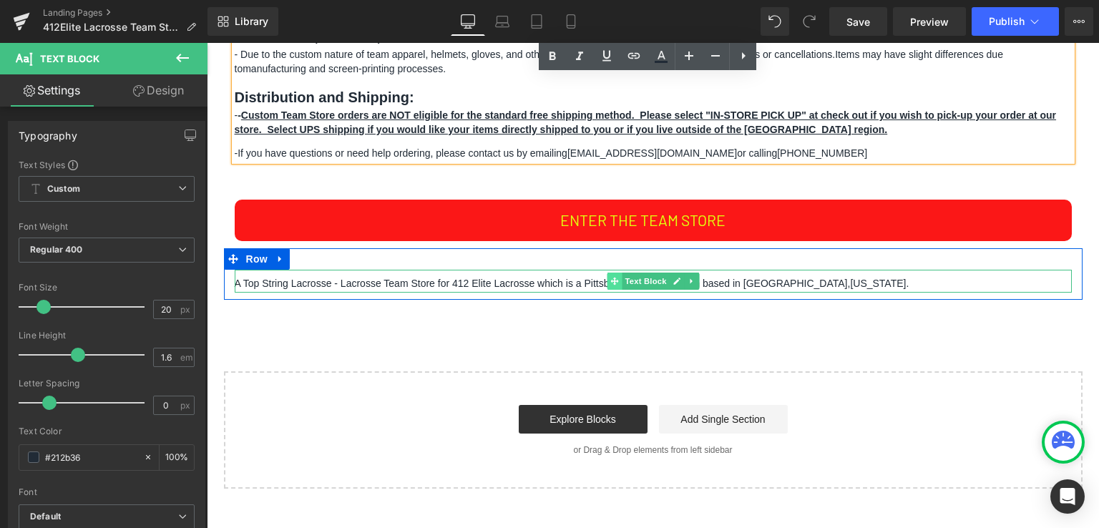
click at [613, 282] on icon at bounding box center [614, 281] width 8 height 9
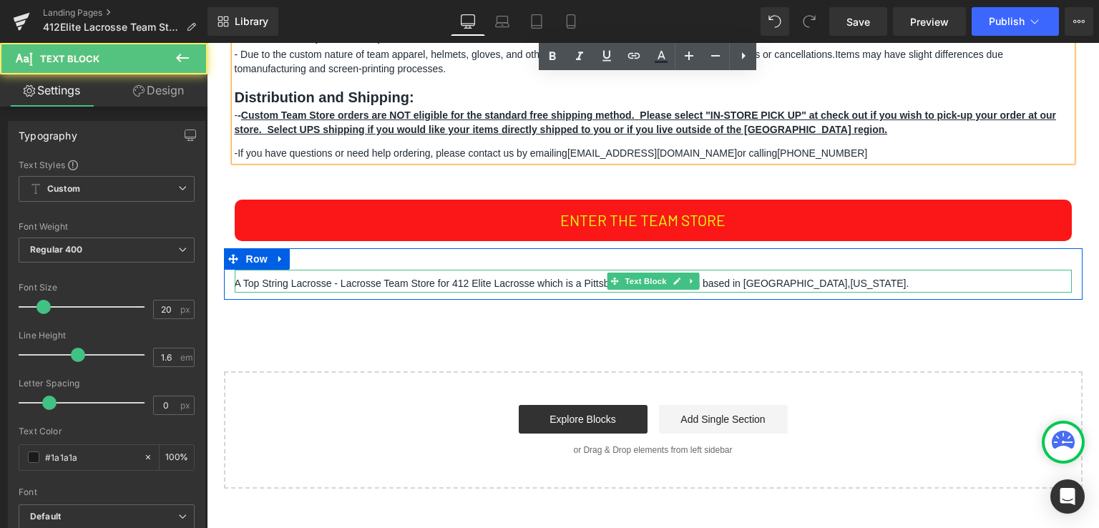
click at [526, 282] on span "A Top String Lacrosse - Lacrosse Team Store for 412 Elite Lacrosse which is a P…" at bounding box center [543, 283] width 616 height 11
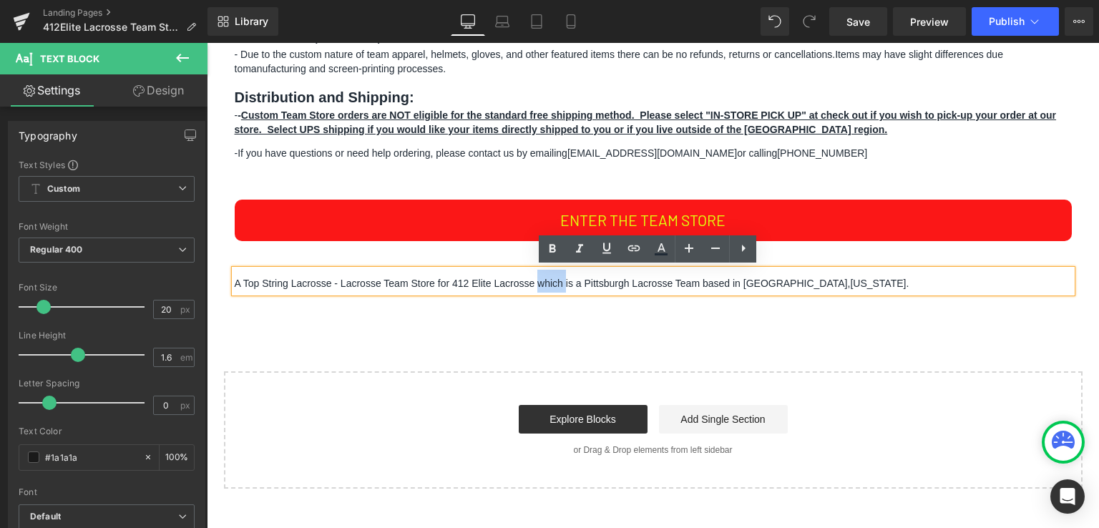
click at [526, 282] on span "A Top String Lacrosse - Lacrosse Team Store for 412 Elite Lacrosse which is a P…" at bounding box center [543, 283] width 616 height 11
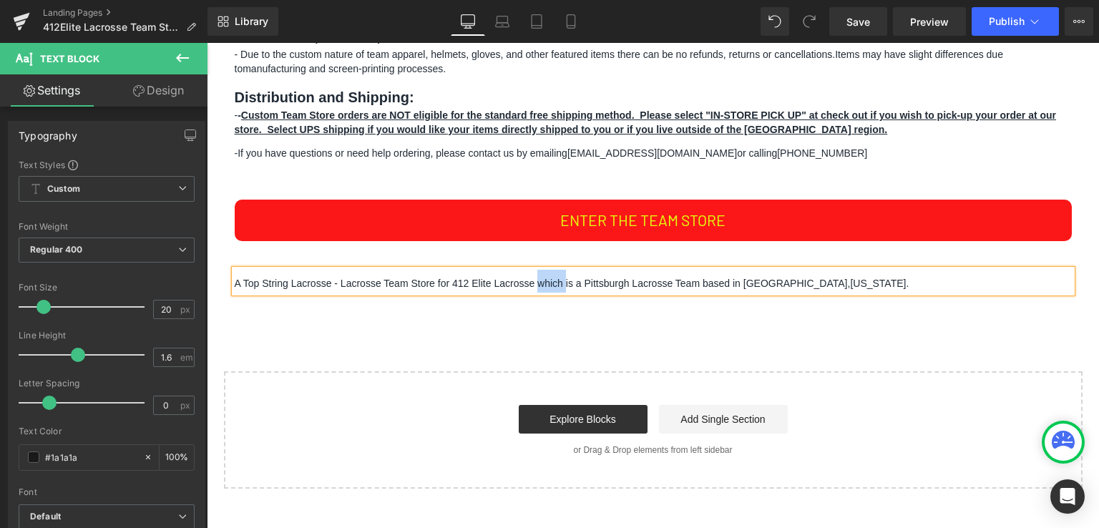
copy p "A Top String Lacrosse - Lacrosse Team Store for 412 Elite Lacrosse which is a P…"
click at [1044, 24] on button "Publish" at bounding box center [1015, 21] width 87 height 29
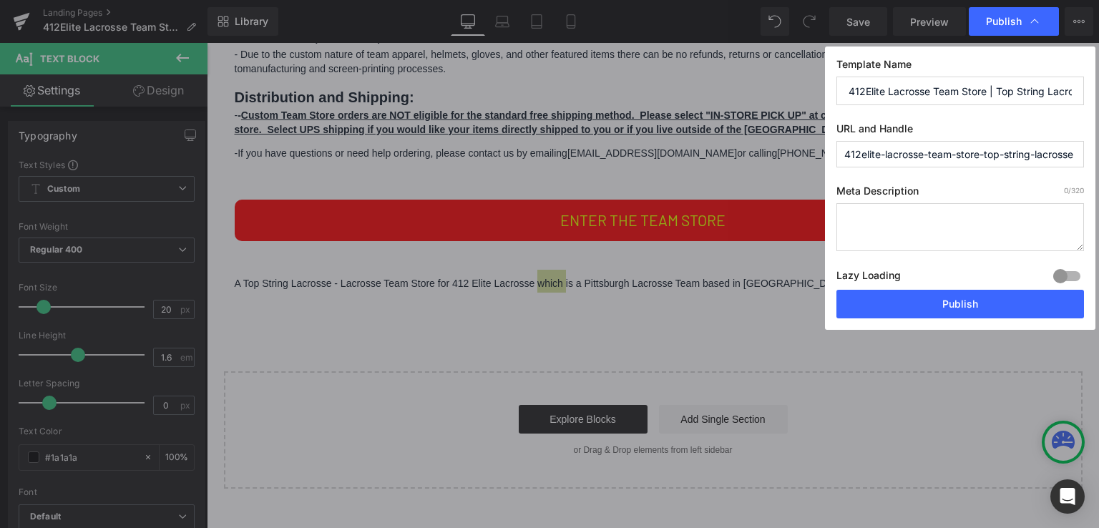
click at [894, 210] on textarea at bounding box center [961, 227] width 248 height 48
paste textarea "A Top String Lacrosse - Lacrosse Team Store for 412 Elite Lacrosse which is a P…"
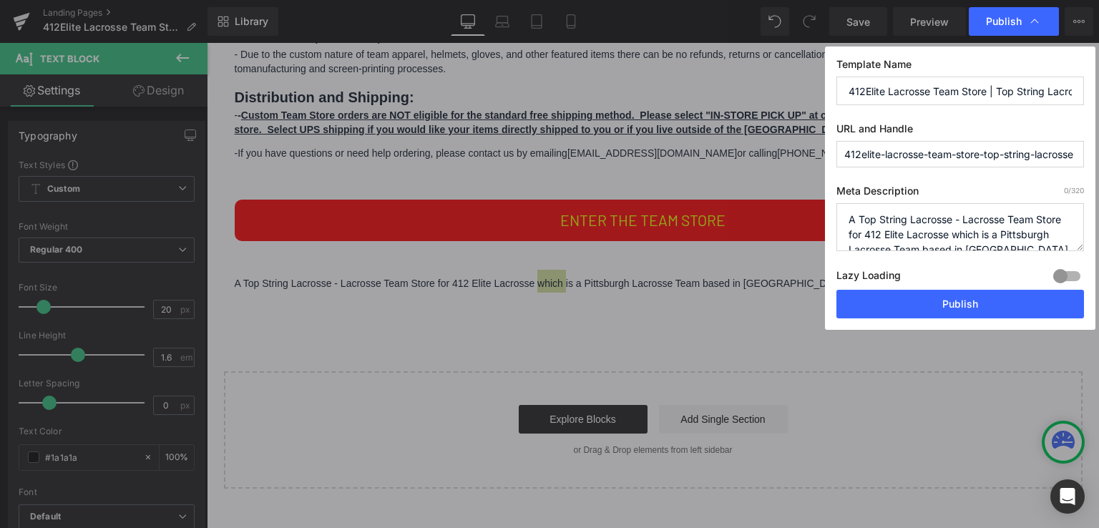
scroll to position [20, 0]
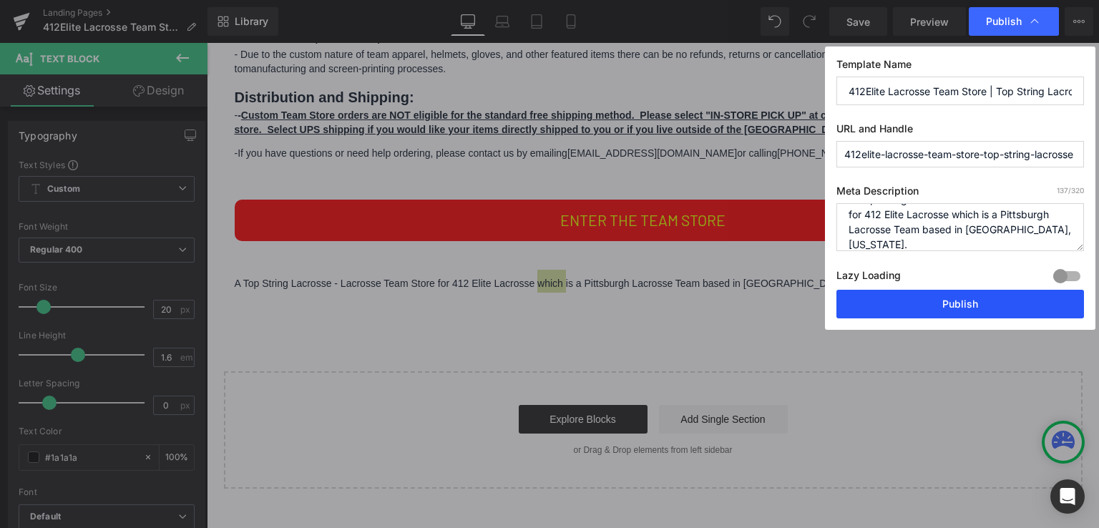
type textarea "A Top String Lacrosse - Lacrosse Team Store for 412 Elite Lacrosse which is a P…"
click at [936, 301] on button "Publish" at bounding box center [961, 304] width 248 height 29
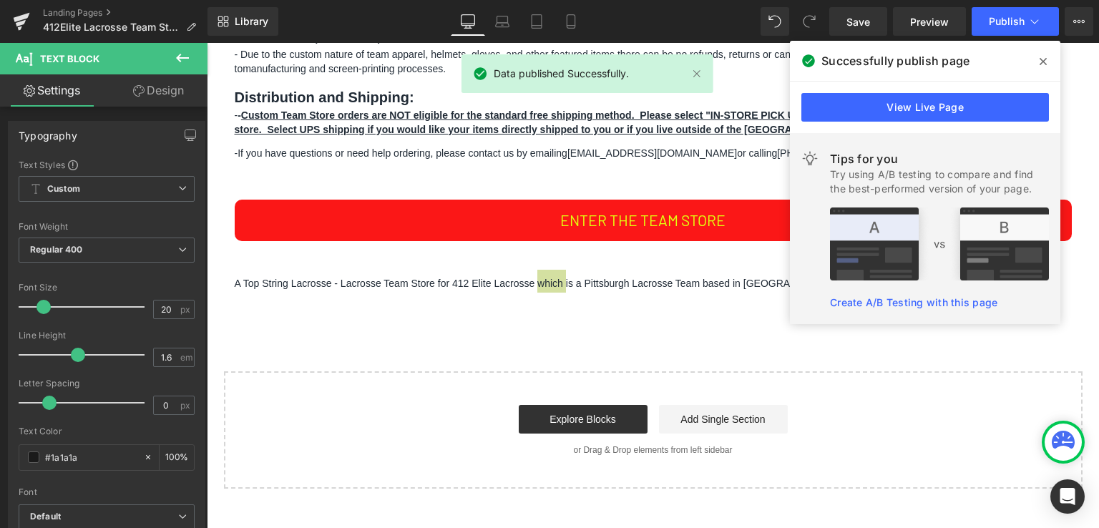
click at [1046, 62] on icon at bounding box center [1043, 61] width 7 height 11
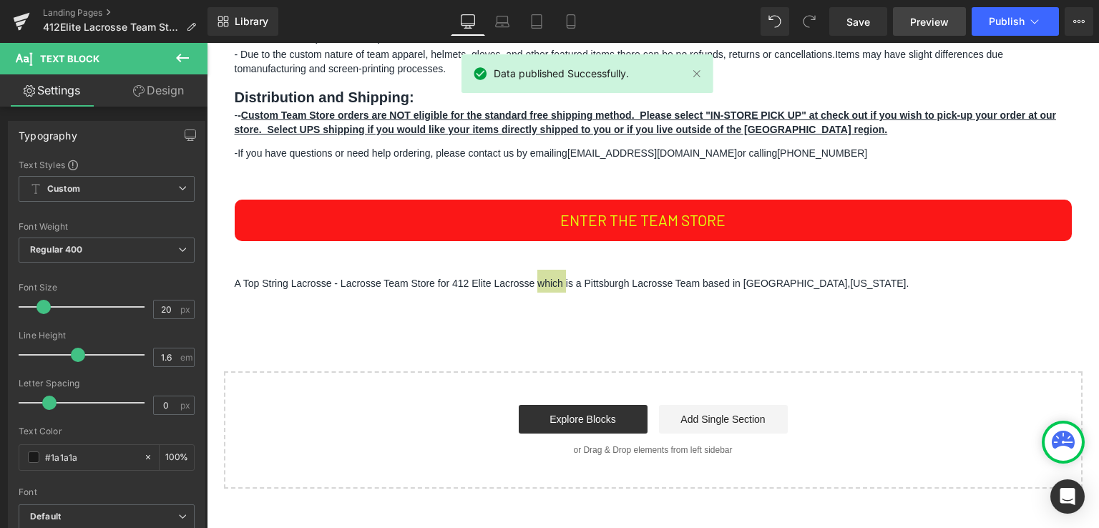
click at [928, 26] on span "Preview" at bounding box center [929, 21] width 39 height 15
